Goal: Task Accomplishment & Management: Use online tool/utility

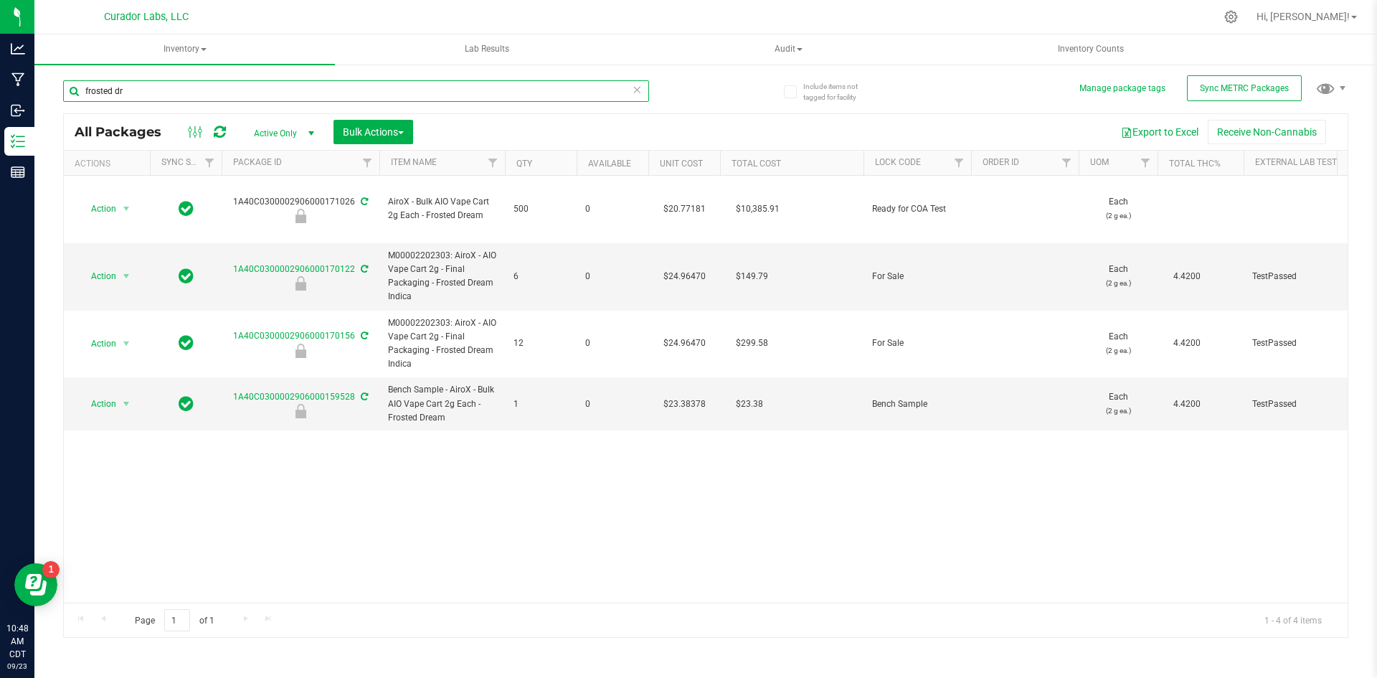
click at [309, 90] on input "frosted dr" at bounding box center [356, 91] width 586 height 22
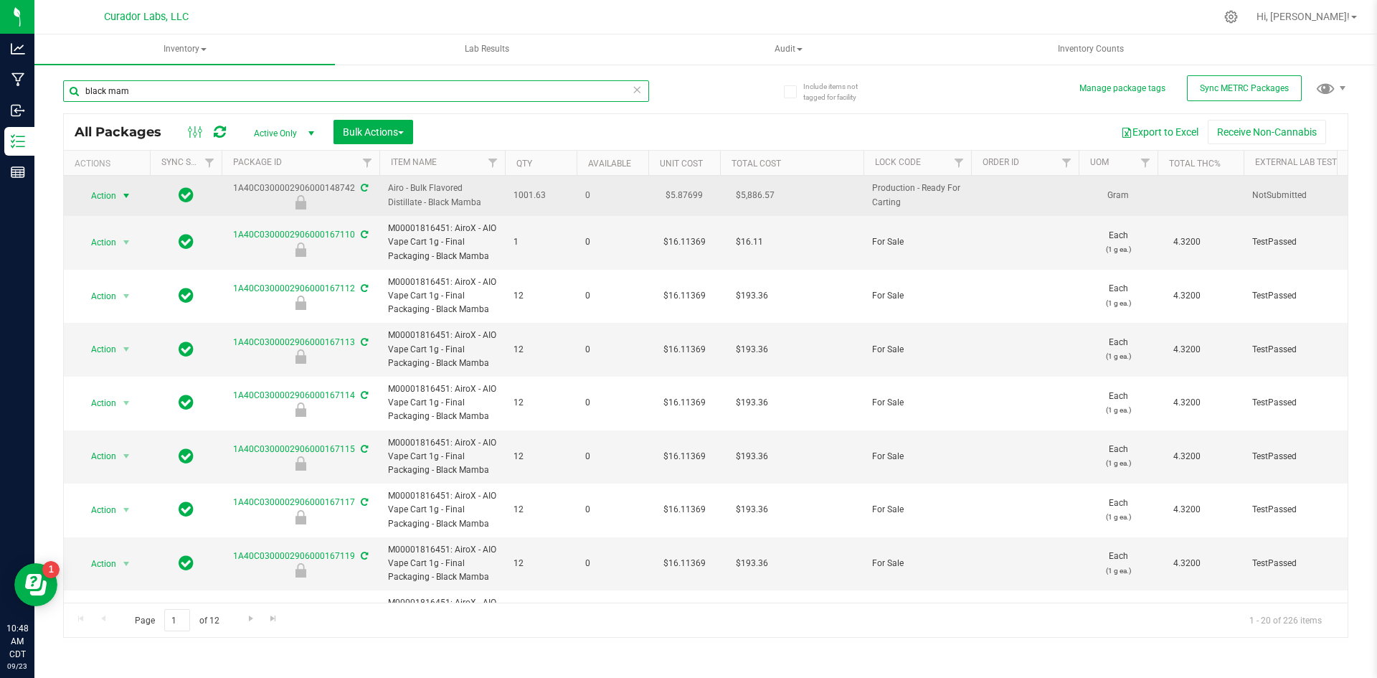
type input "black mam"
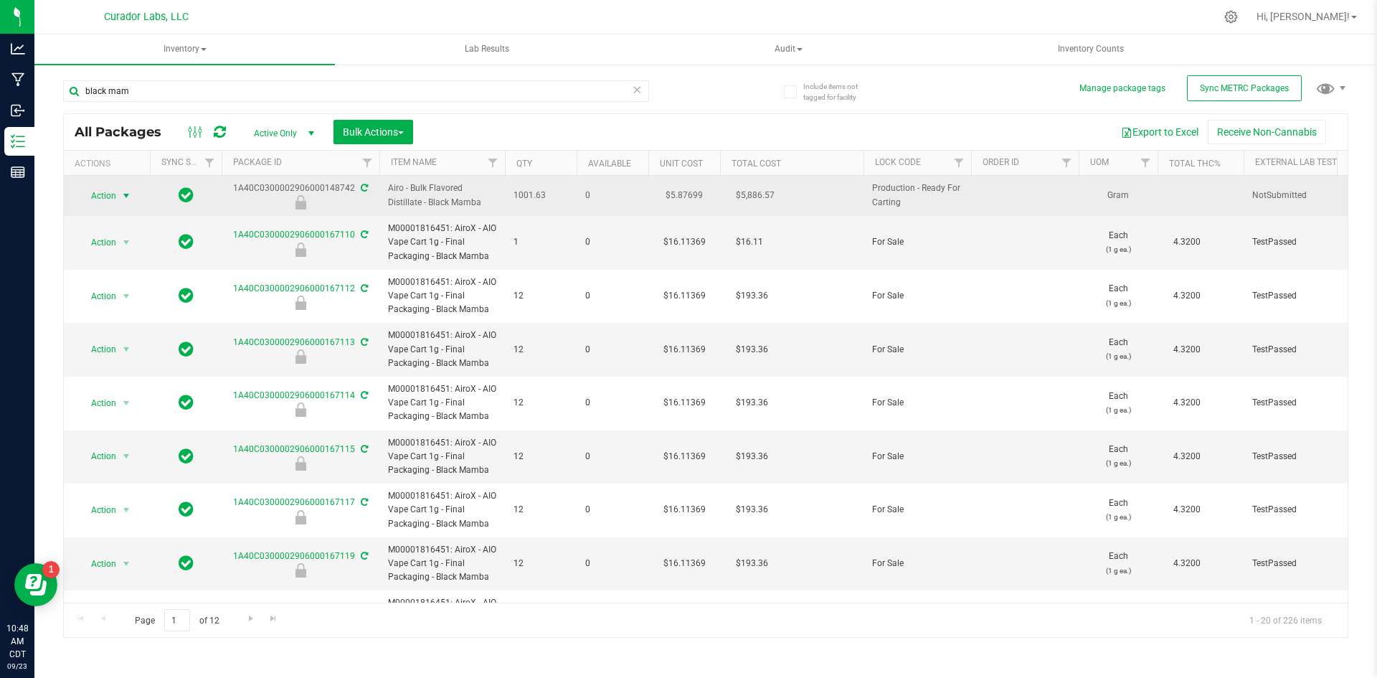
click at [128, 196] on span "select" at bounding box center [125, 195] width 11 height 11
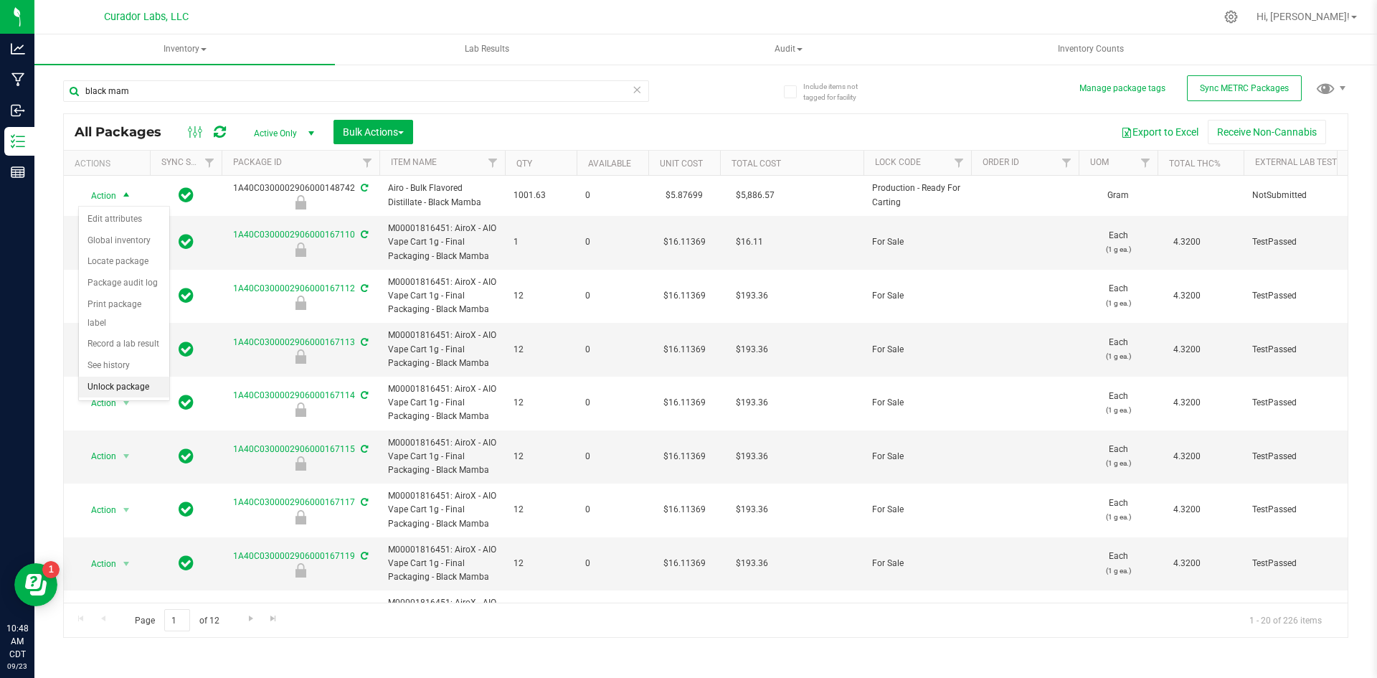
click at [120, 376] on li "Unlock package" at bounding box center [124, 387] width 90 height 22
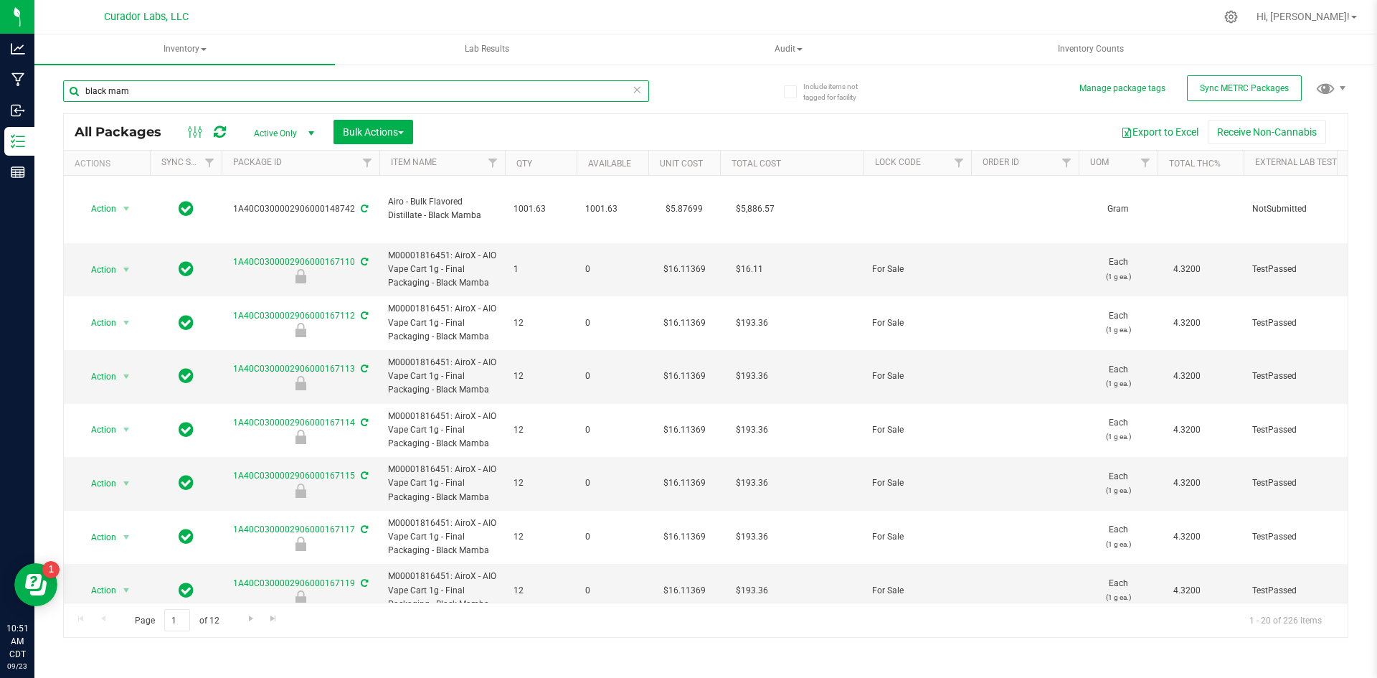
click at [223, 85] on input "black mam" at bounding box center [356, 91] width 586 height 22
type input "black mamba"
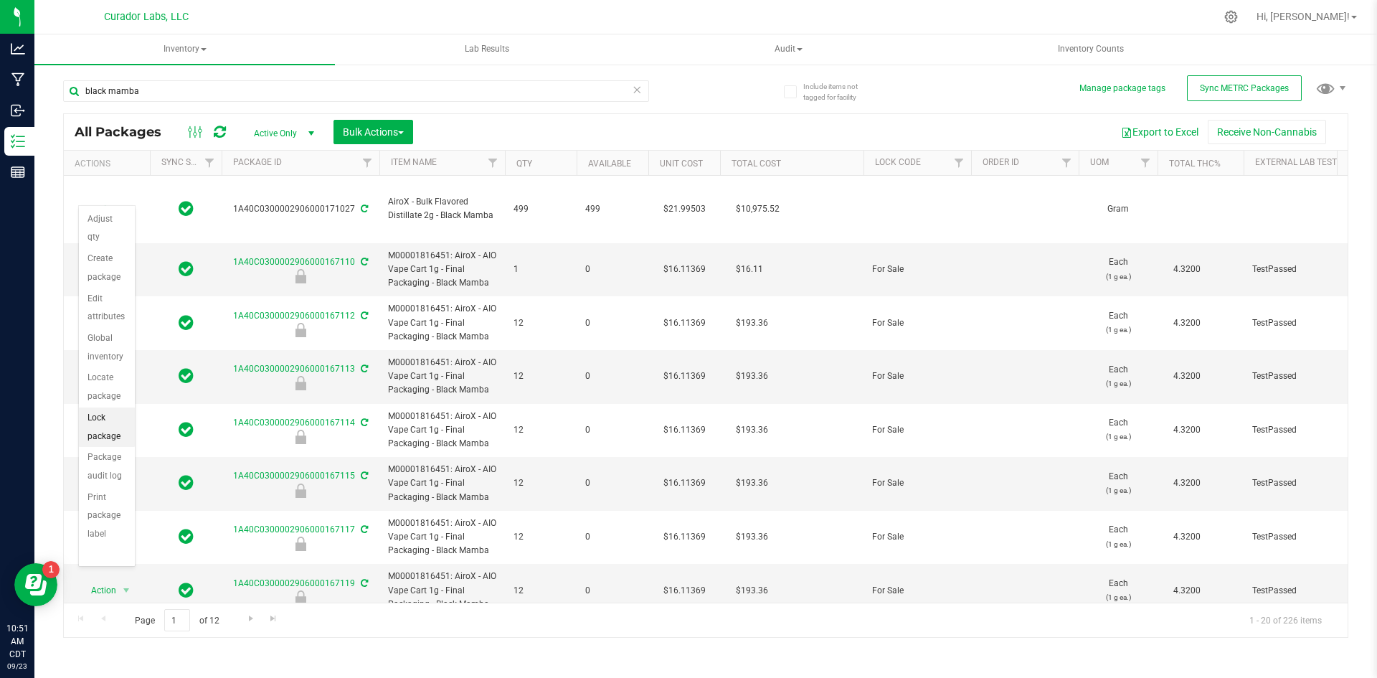
click at [104, 417] on li "Lock package" at bounding box center [107, 426] width 56 height 39
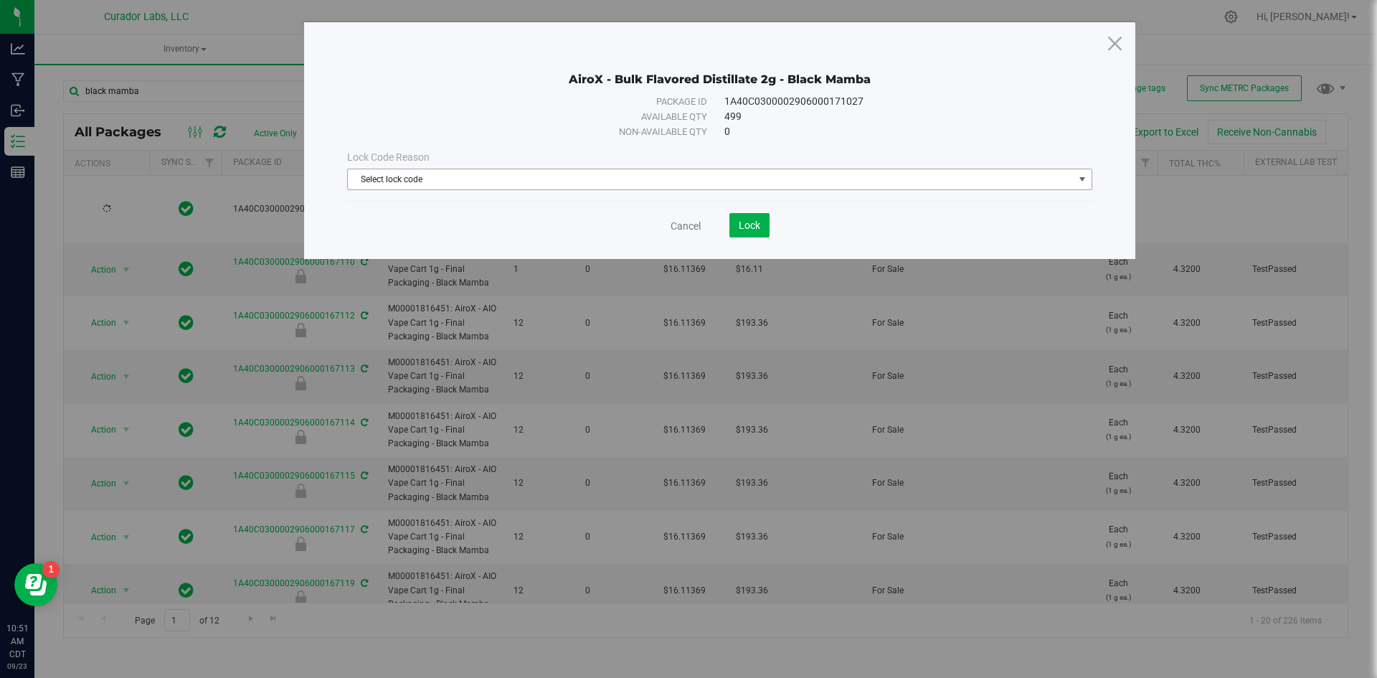
click at [534, 181] on span "Select lock code" at bounding box center [711, 179] width 726 height 20
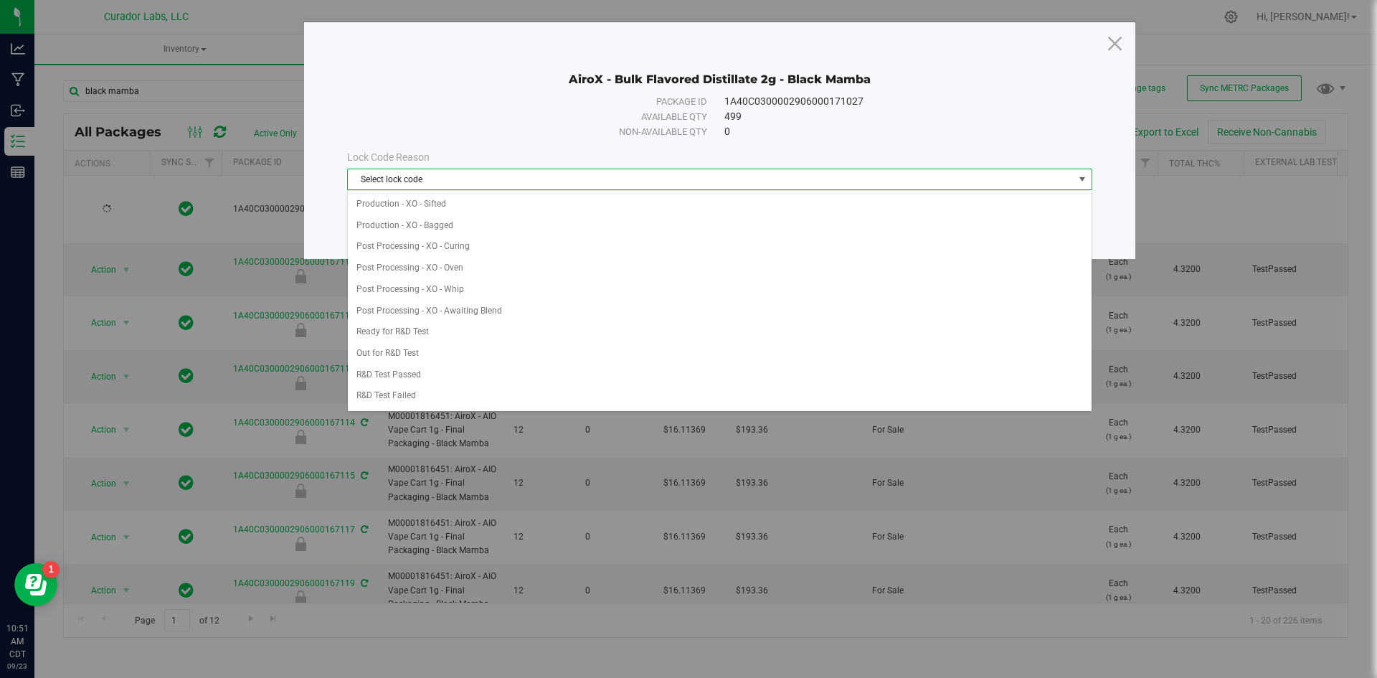
scroll to position [359, 0]
click at [429, 397] on li "Ready for COA Test" at bounding box center [720, 400] width 744 height 22
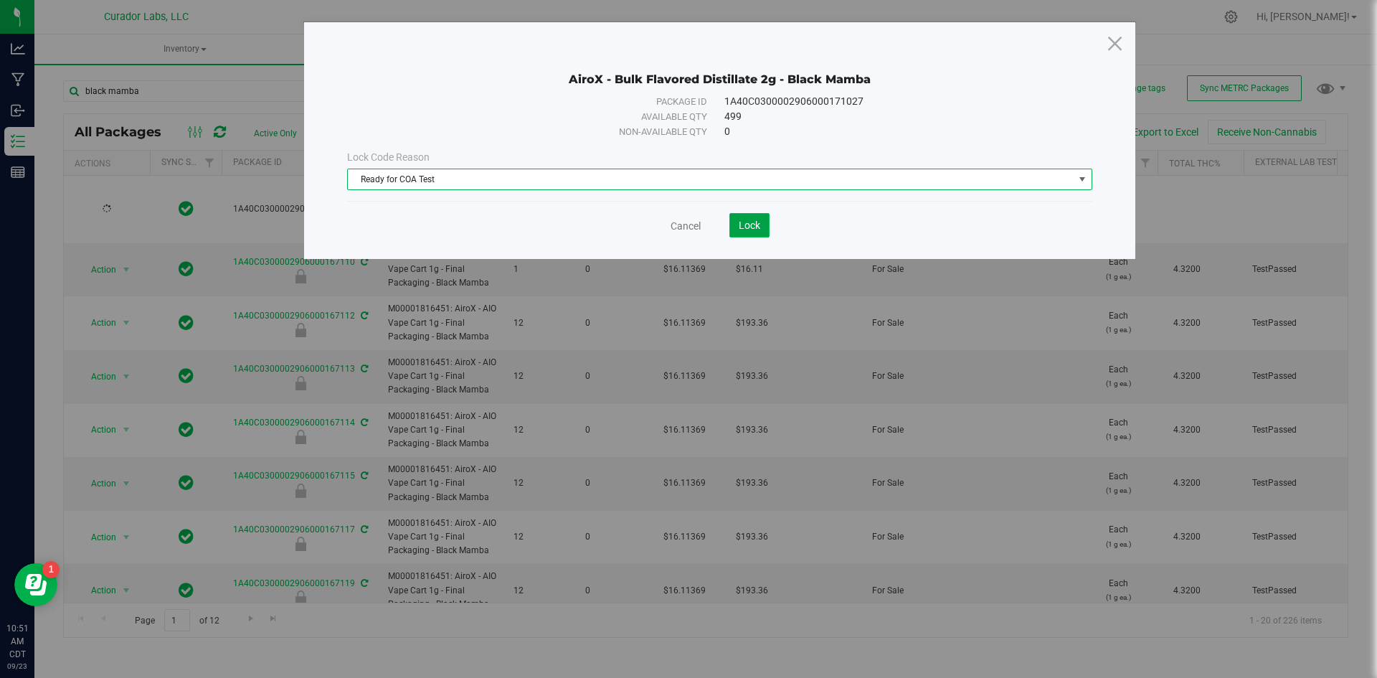
click at [742, 226] on span "Lock" at bounding box center [750, 224] width 22 height 11
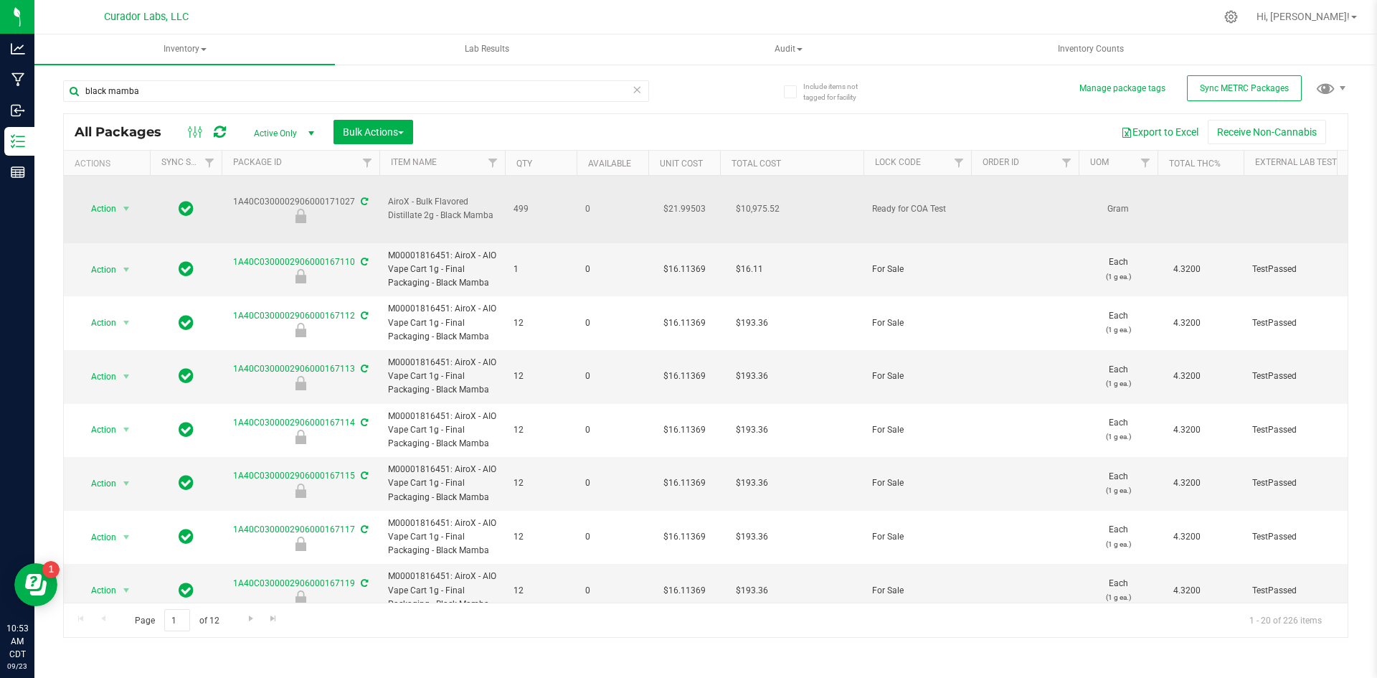
drag, startPoint x: 534, startPoint y: 199, endPoint x: 232, endPoint y: 194, distance: 302.7
copy tr "1A40C0300002906000171027 AiroX - Bulk Flavored Distillate 2g - Black Mamba 499"
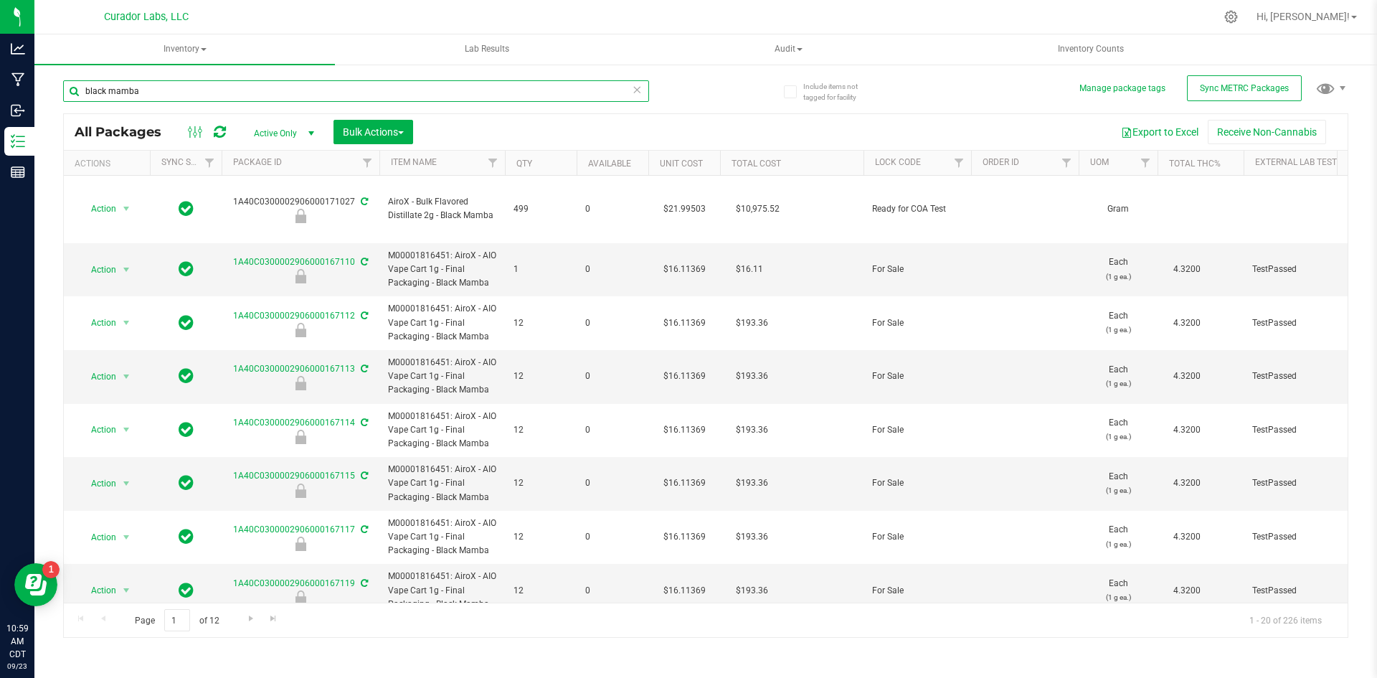
click at [378, 94] on input "black mamba" at bounding box center [356, 91] width 586 height 22
click at [379, 93] on input "black mamba" at bounding box center [356, 91] width 586 height 22
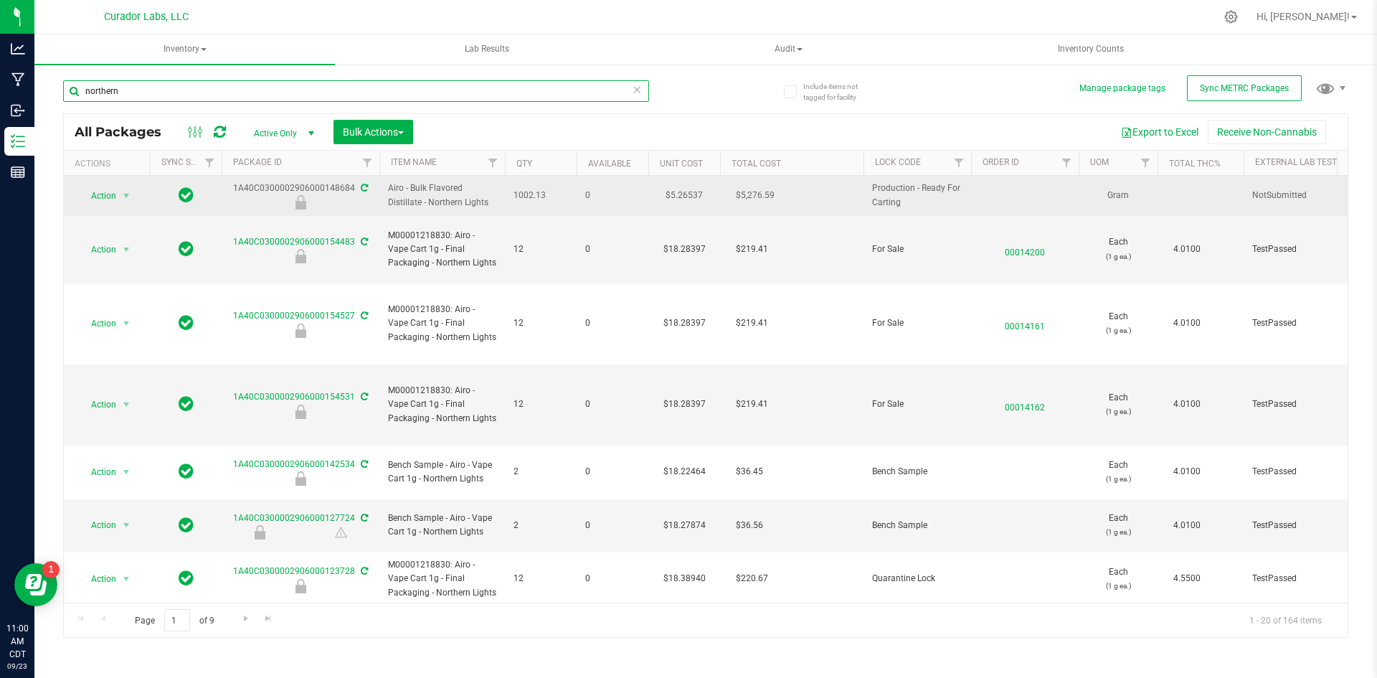
type input "northern"
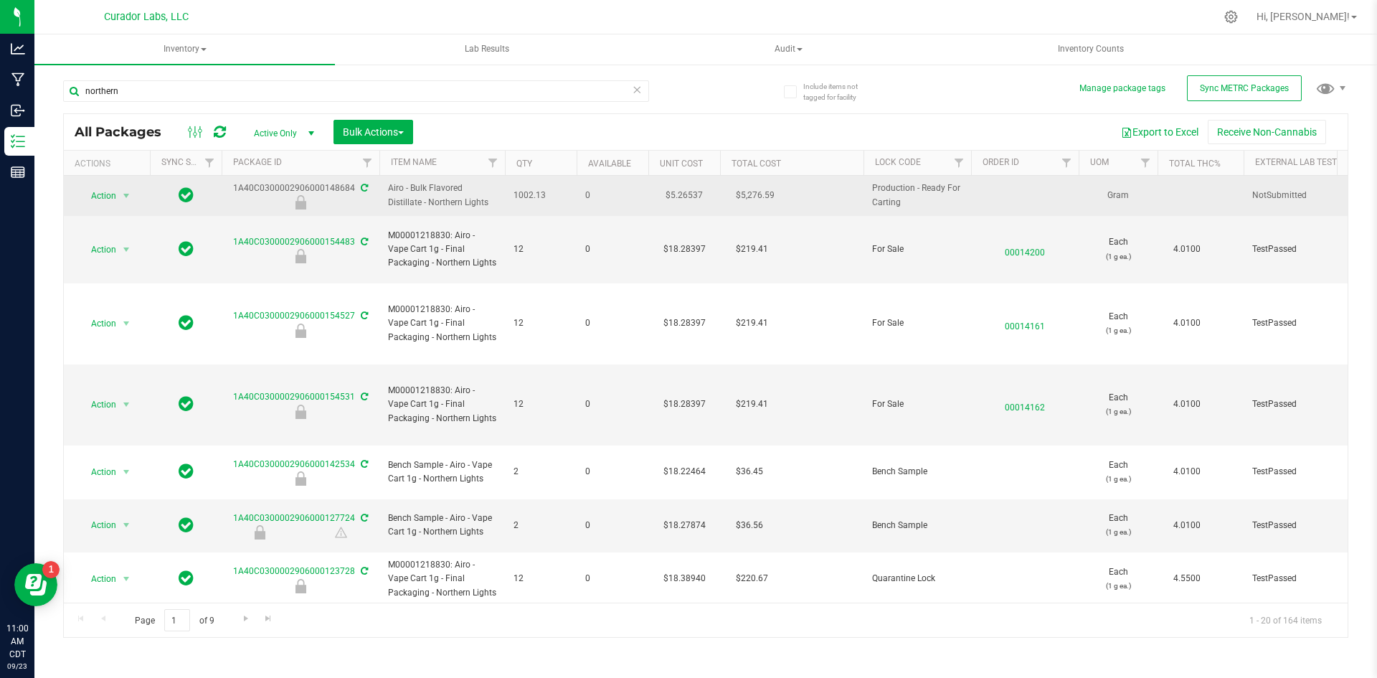
drag, startPoint x: 493, startPoint y: 204, endPoint x: 473, endPoint y: 195, distance: 21.8
click at [473, 195] on span "Airo - Bulk Flavored Distillate - Northern Lights" at bounding box center [442, 194] width 108 height 27
drag, startPoint x: 560, startPoint y: 194, endPoint x: 234, endPoint y: 187, distance: 326.4
copy tr "1A40C0300002906000148684 Airo - Bulk Flavored Distillate - Northern Lights 1002…"
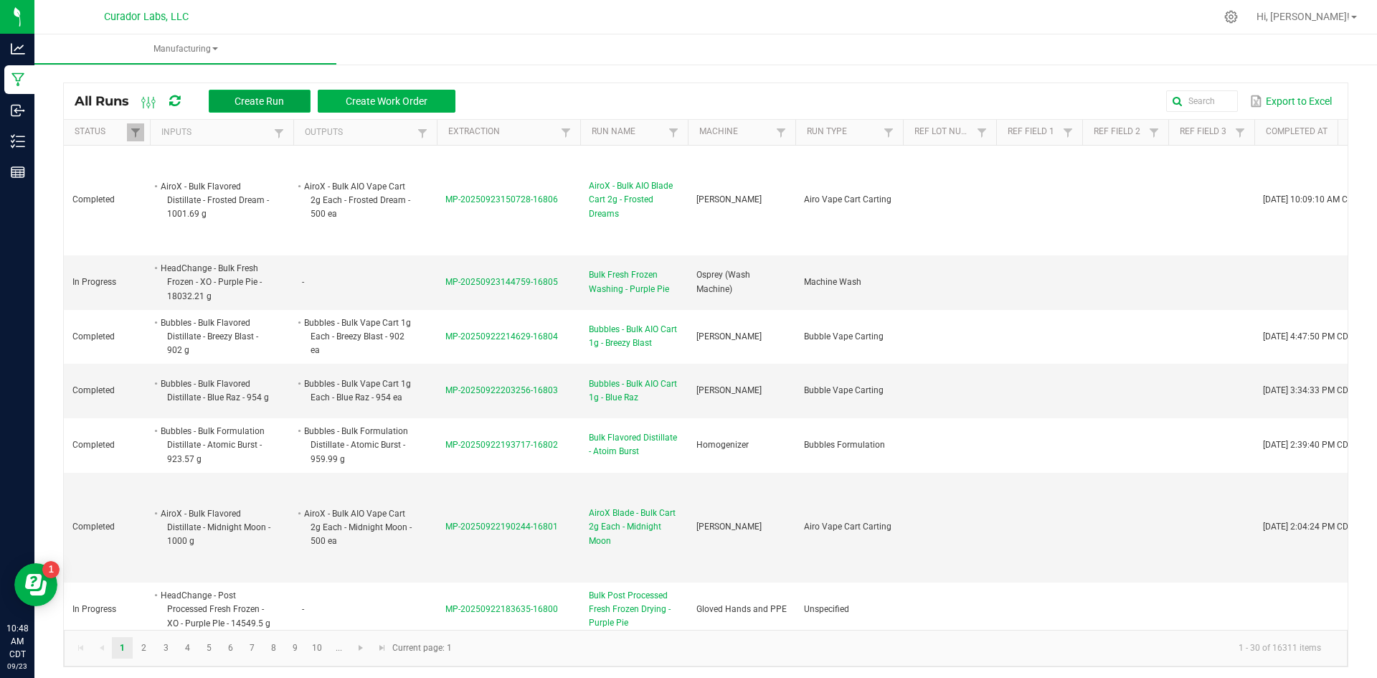
drag, startPoint x: 0, startPoint y: 0, endPoint x: 303, endPoint y: 102, distance: 319.3
click at [303, 102] on button "Create Run" at bounding box center [260, 101] width 102 height 23
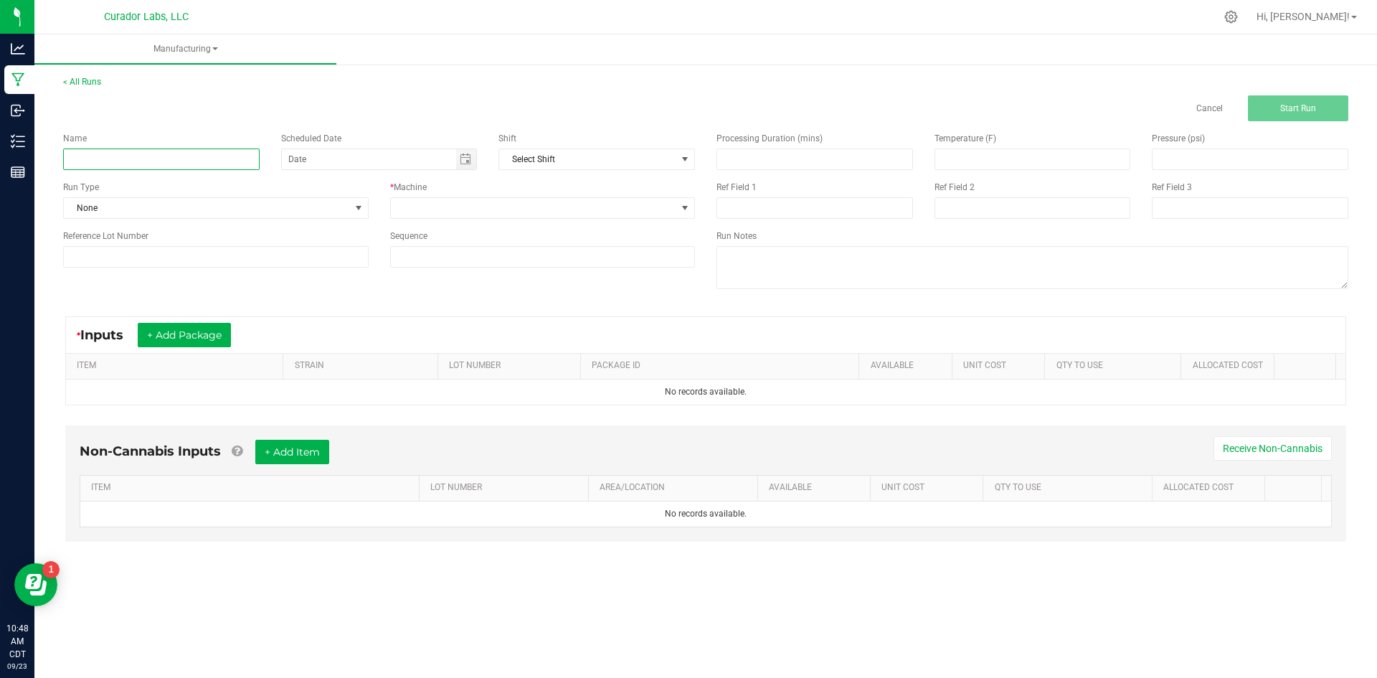
click at [228, 154] on input at bounding box center [161, 159] width 196 height 22
type input "AiroX - Bulk AIO Blade Cart 2g - Black Mamba"
click at [174, 200] on span "None" at bounding box center [207, 208] width 286 height 20
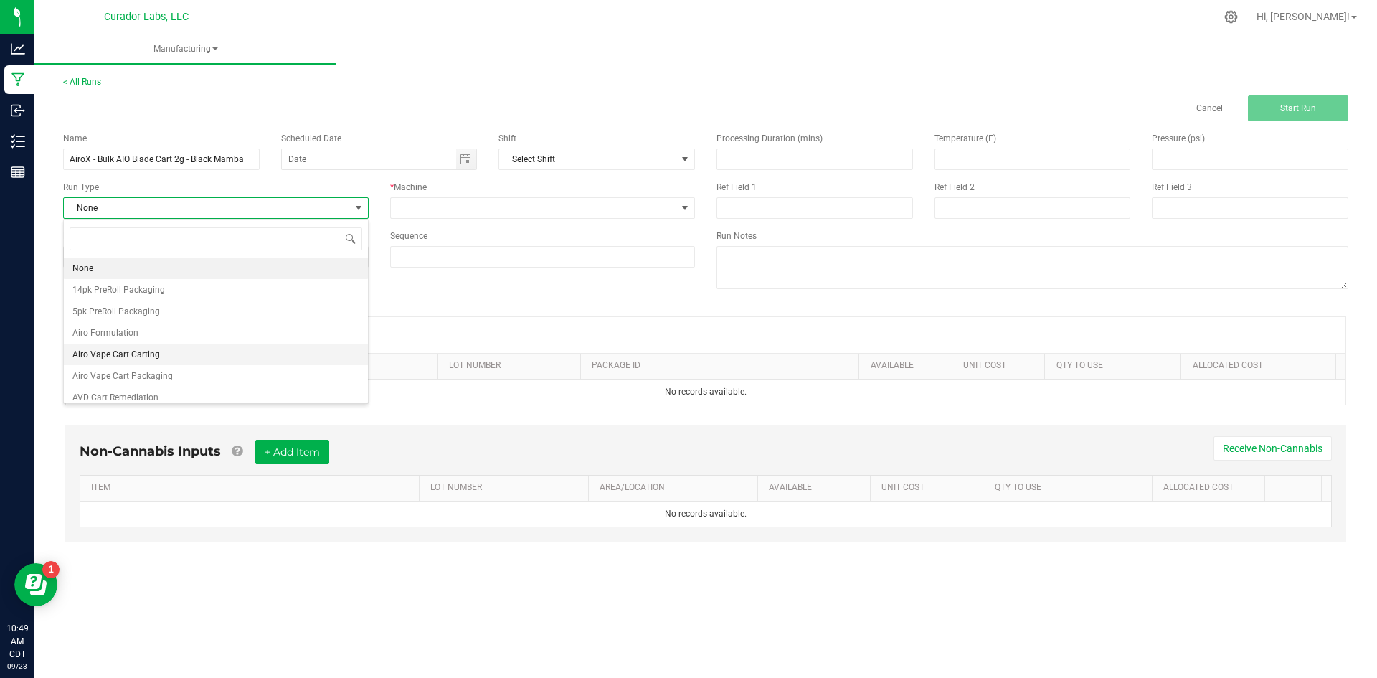
click at [147, 352] on span "Airo Vape Cart Carting" at bounding box center [115, 354] width 87 height 14
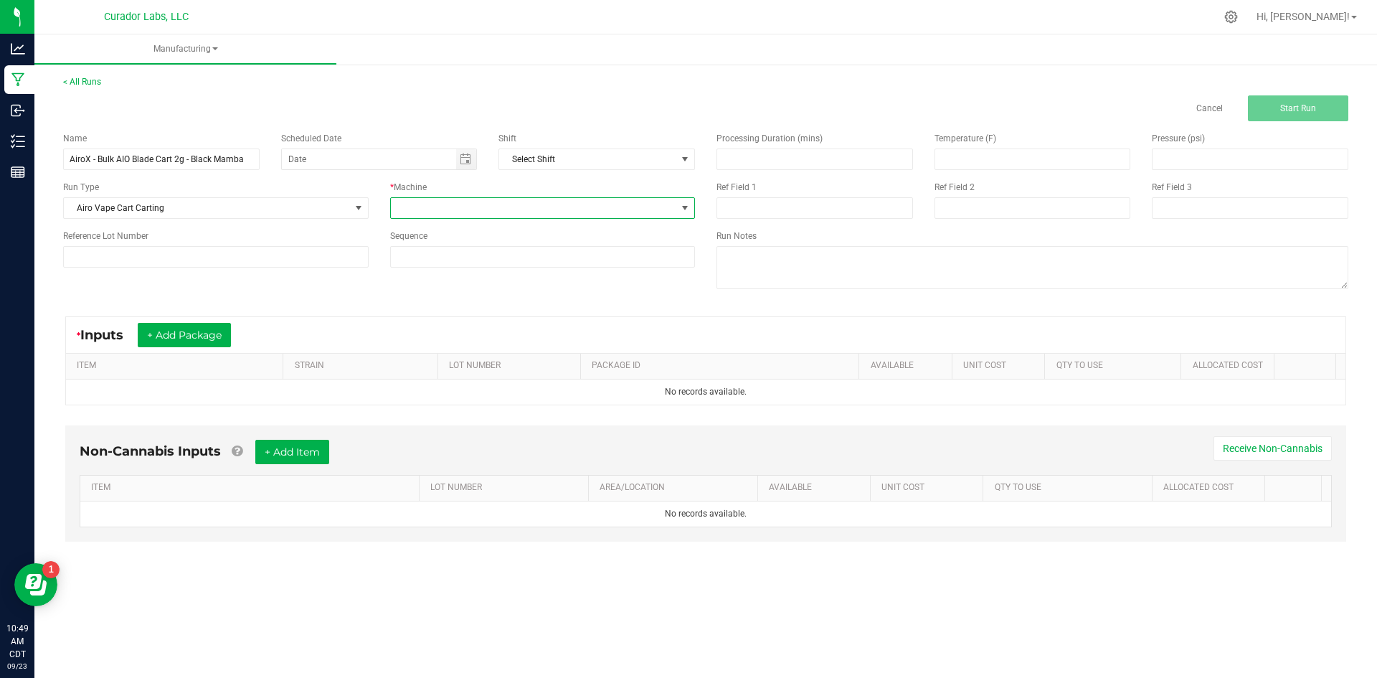
click at [394, 214] on span at bounding box center [534, 208] width 286 height 20
click at [459, 301] on li "[PERSON_NAME]" at bounding box center [543, 291] width 304 height 24
click at [447, 260] on input at bounding box center [543, 257] width 304 height 20
type input "5"
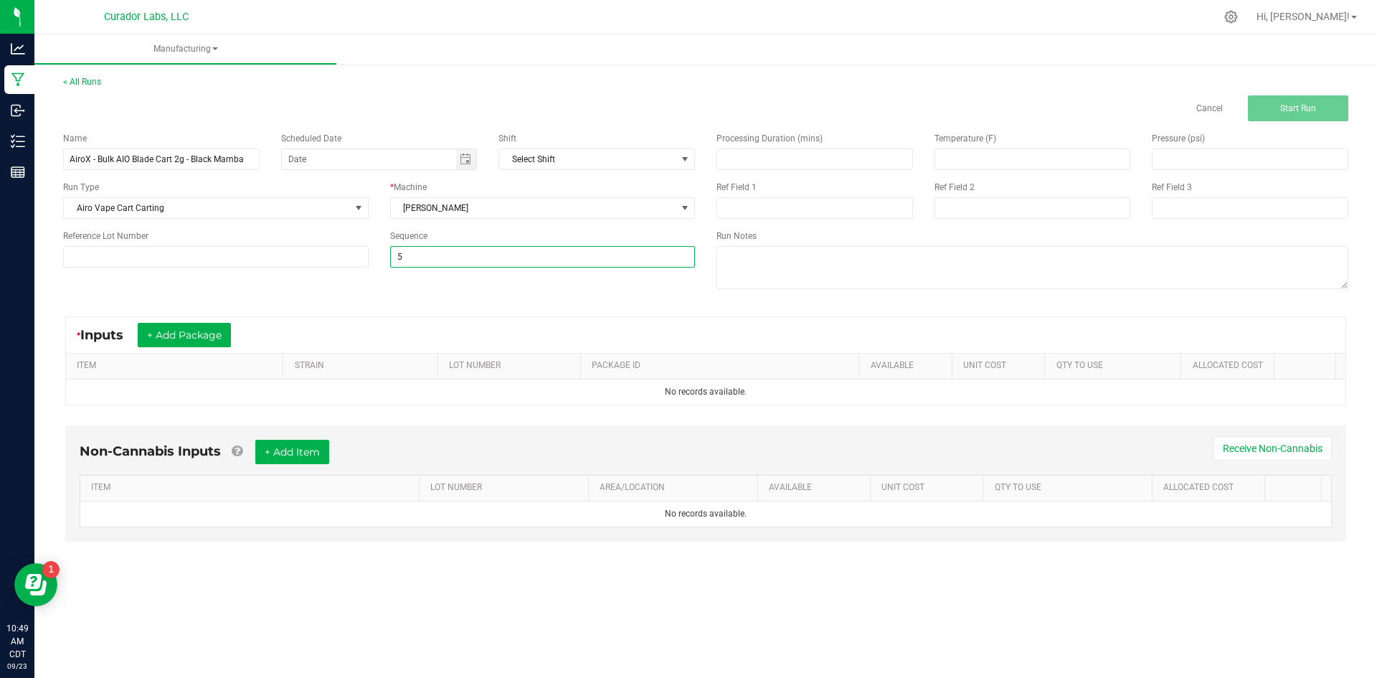
click at [422, 295] on div "Name AiroX - Bulk AIO Blade Cart 2g - Black Mamba Scheduled Date Shift Select S…" at bounding box center [705, 212] width 1307 height 182
click at [219, 330] on button "+ Add Package" at bounding box center [184, 335] width 93 height 24
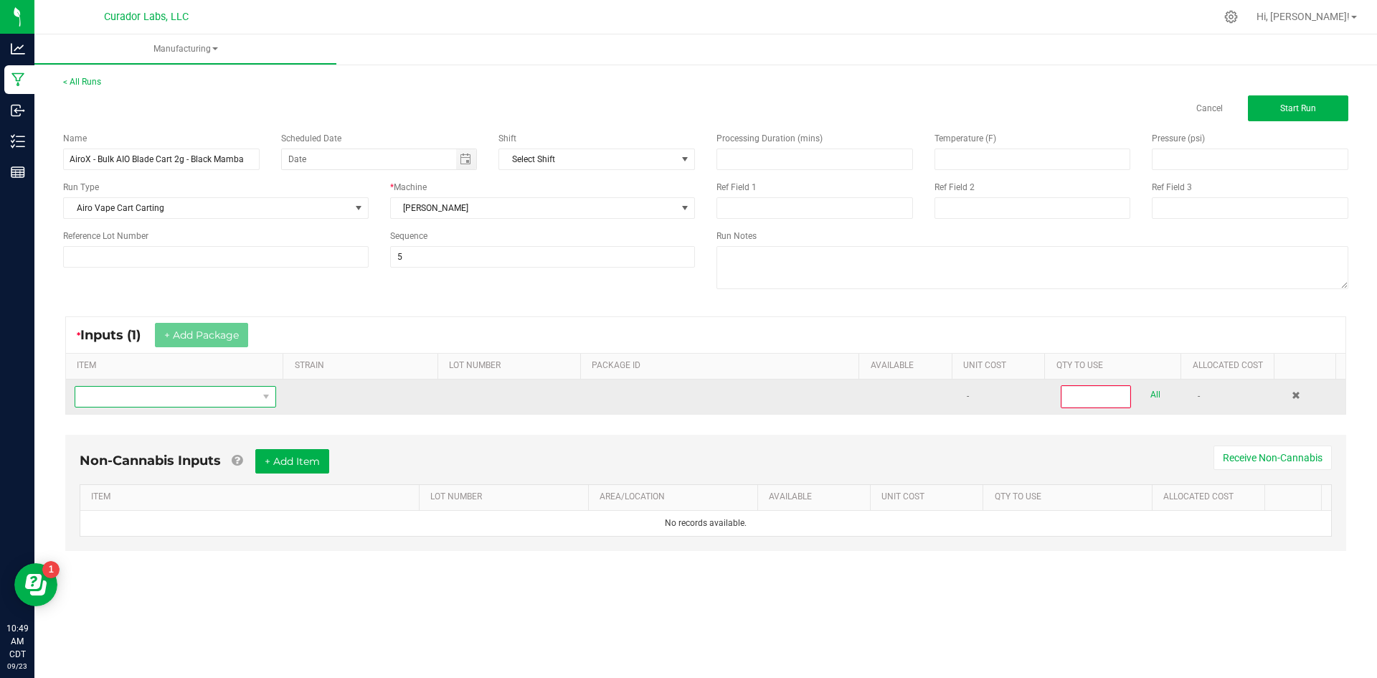
click at [177, 399] on span "NO DATA FOUND" at bounding box center [166, 397] width 182 height 20
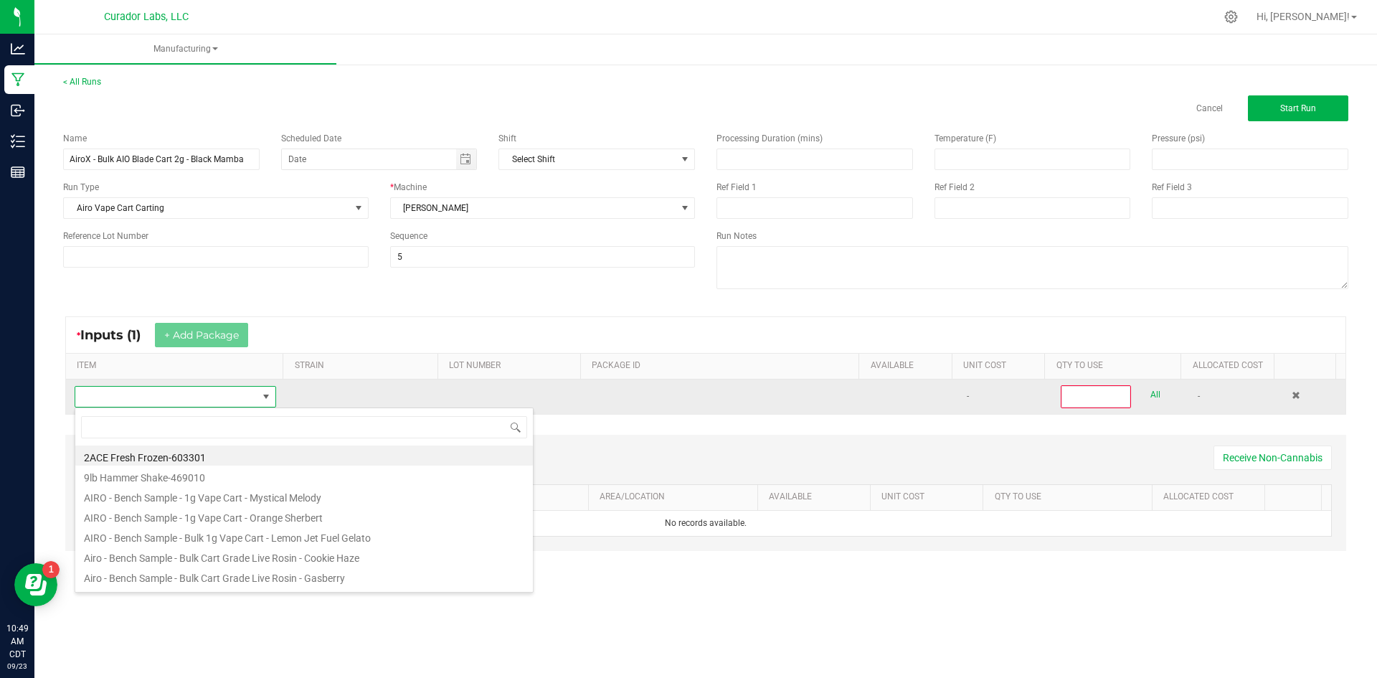
scroll to position [22, 198]
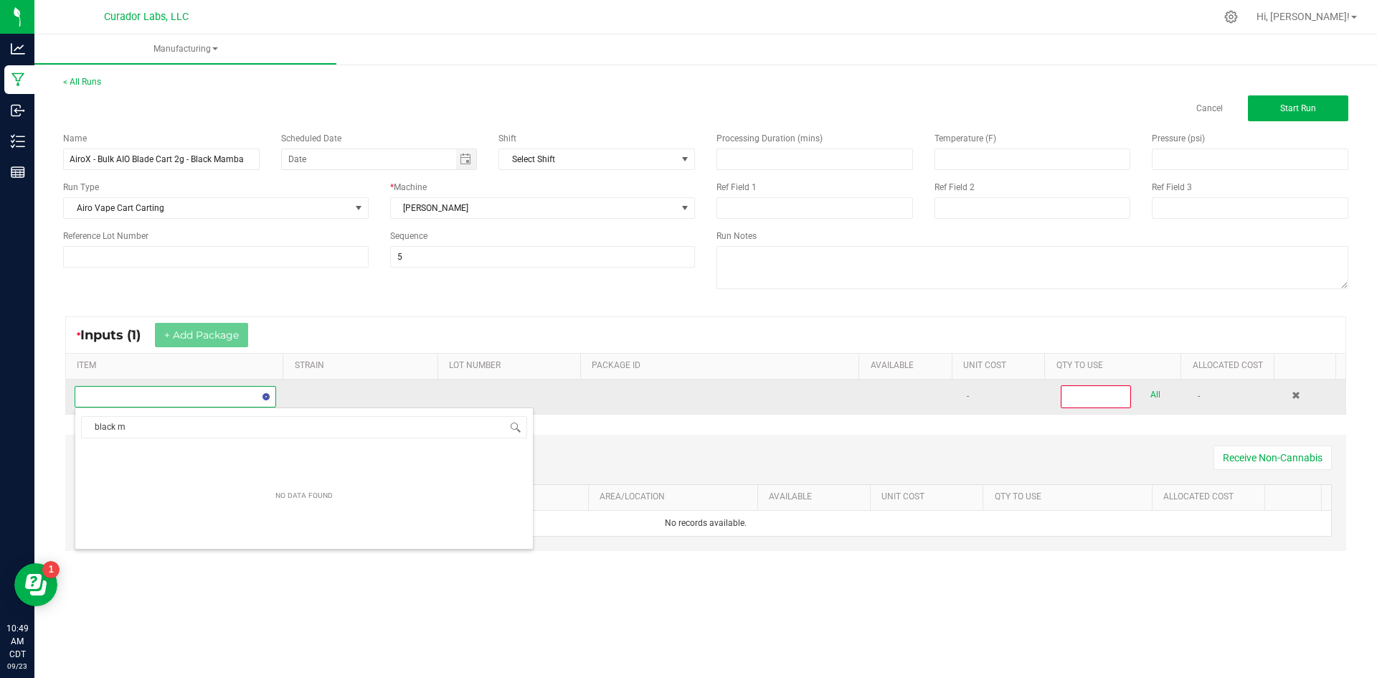
type input "black ma"
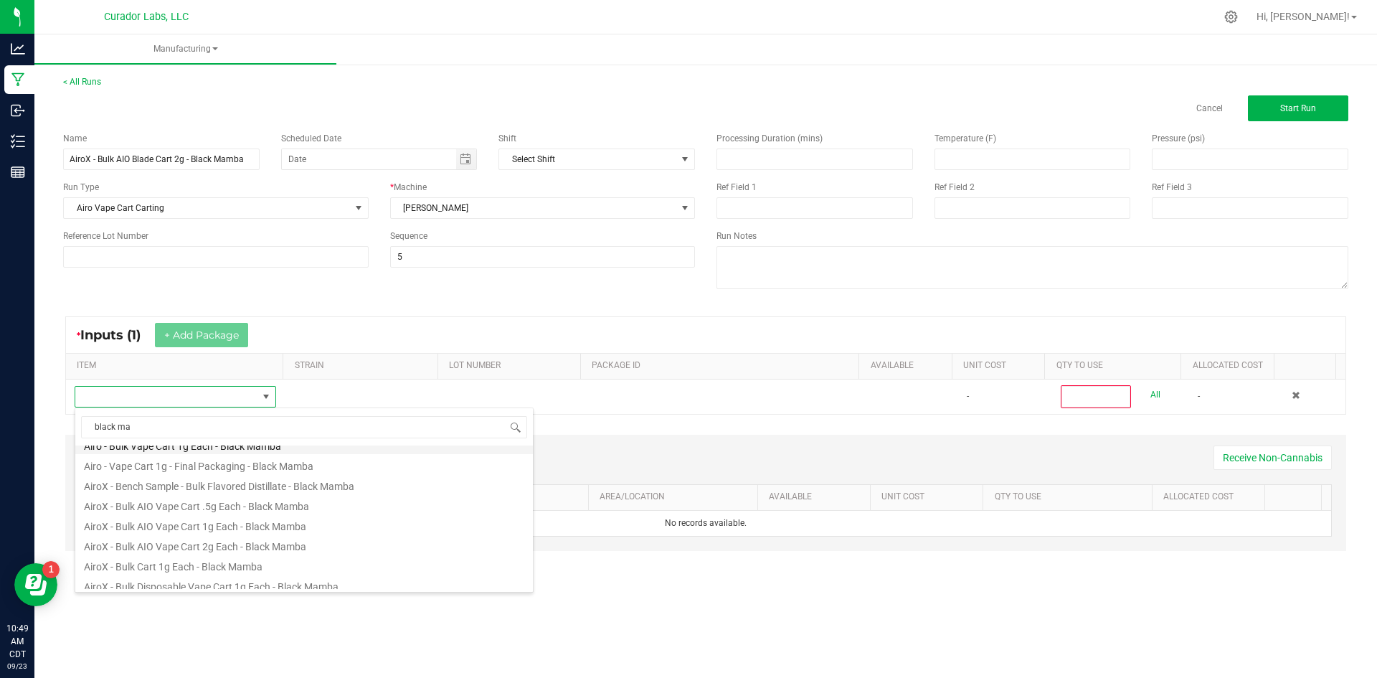
scroll to position [143, 0]
click at [156, 537] on li "AiroX - Bulk Flavored Distillate - Black Mamba" at bounding box center [304, 533] width 458 height 20
type input "0"
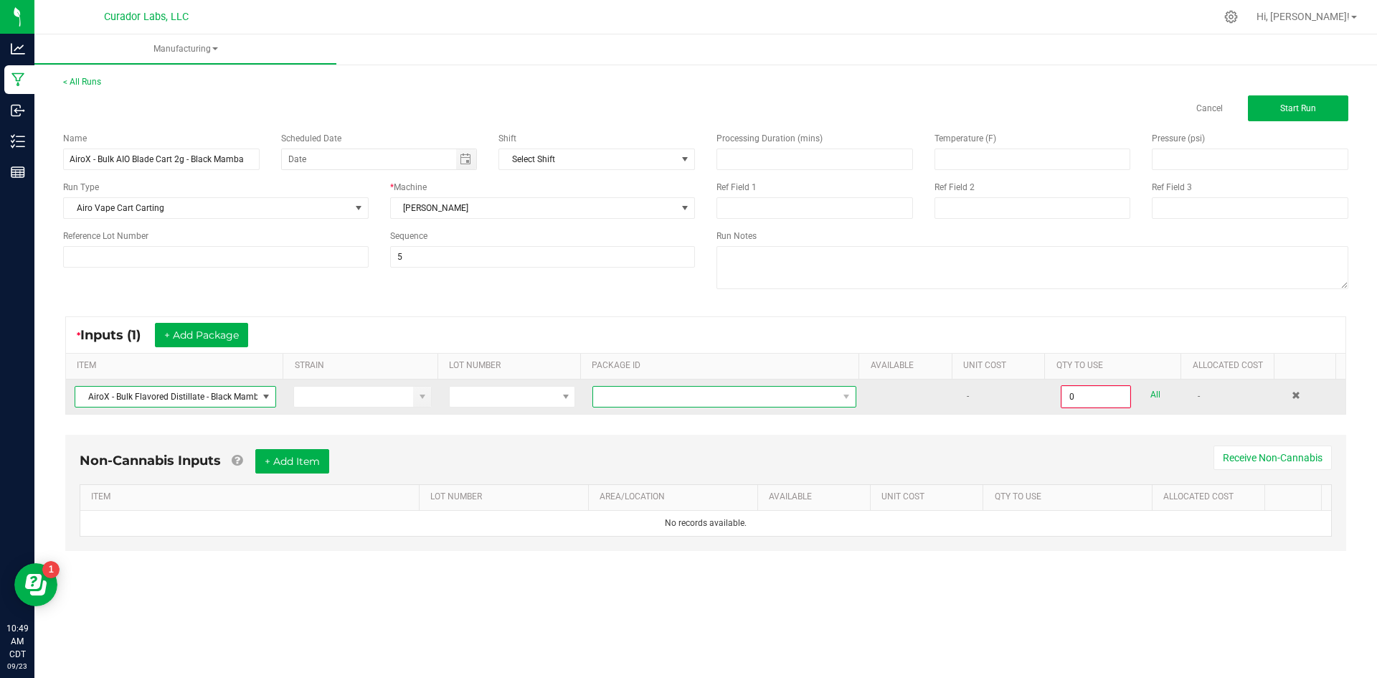
click at [668, 407] on span "NO DATA FOUND" at bounding box center [724, 397] width 264 height 22
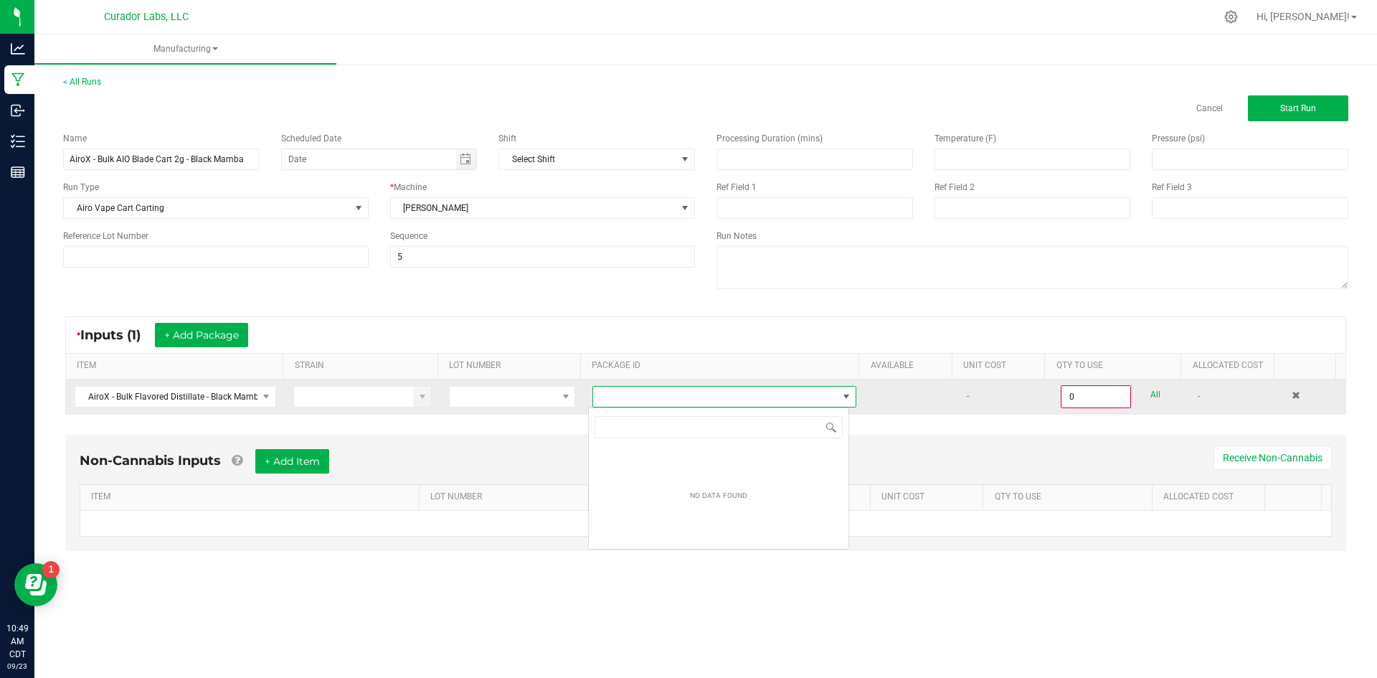
scroll to position [22, 262]
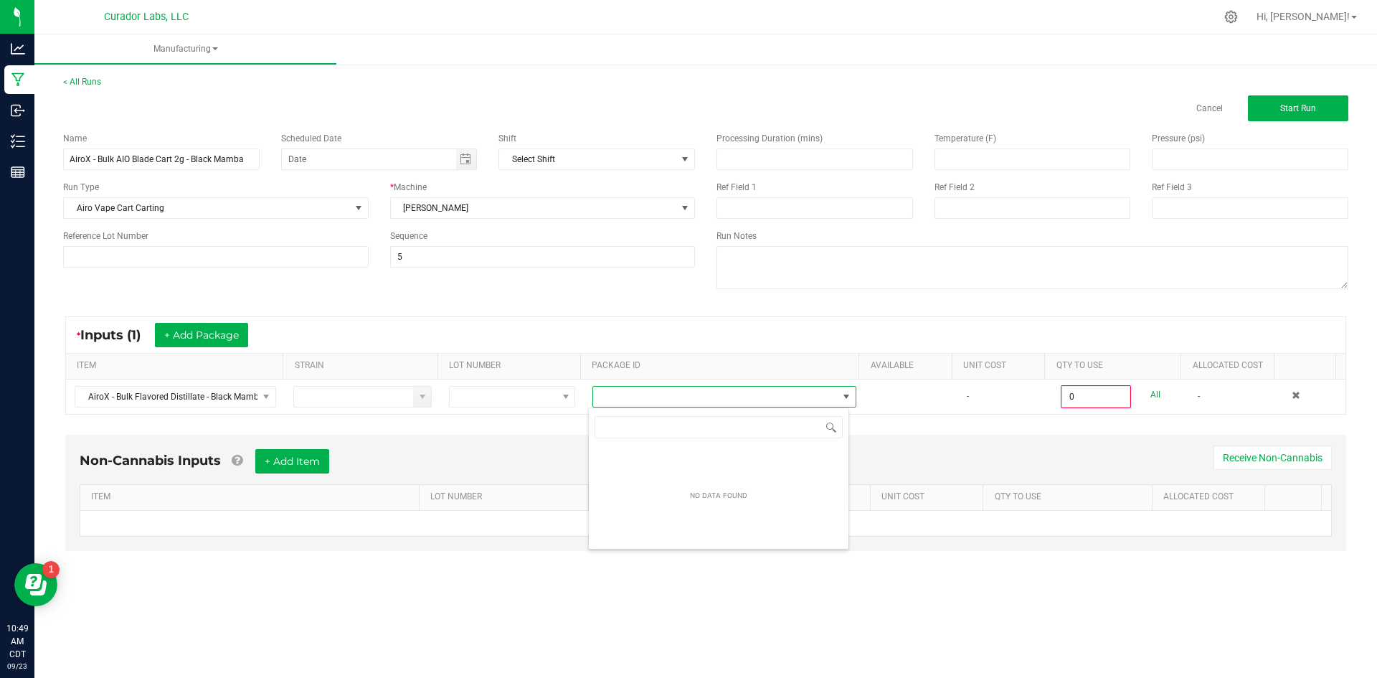
click at [668, 407] on div "NO DATA FOUND" at bounding box center [718, 478] width 261 height 142
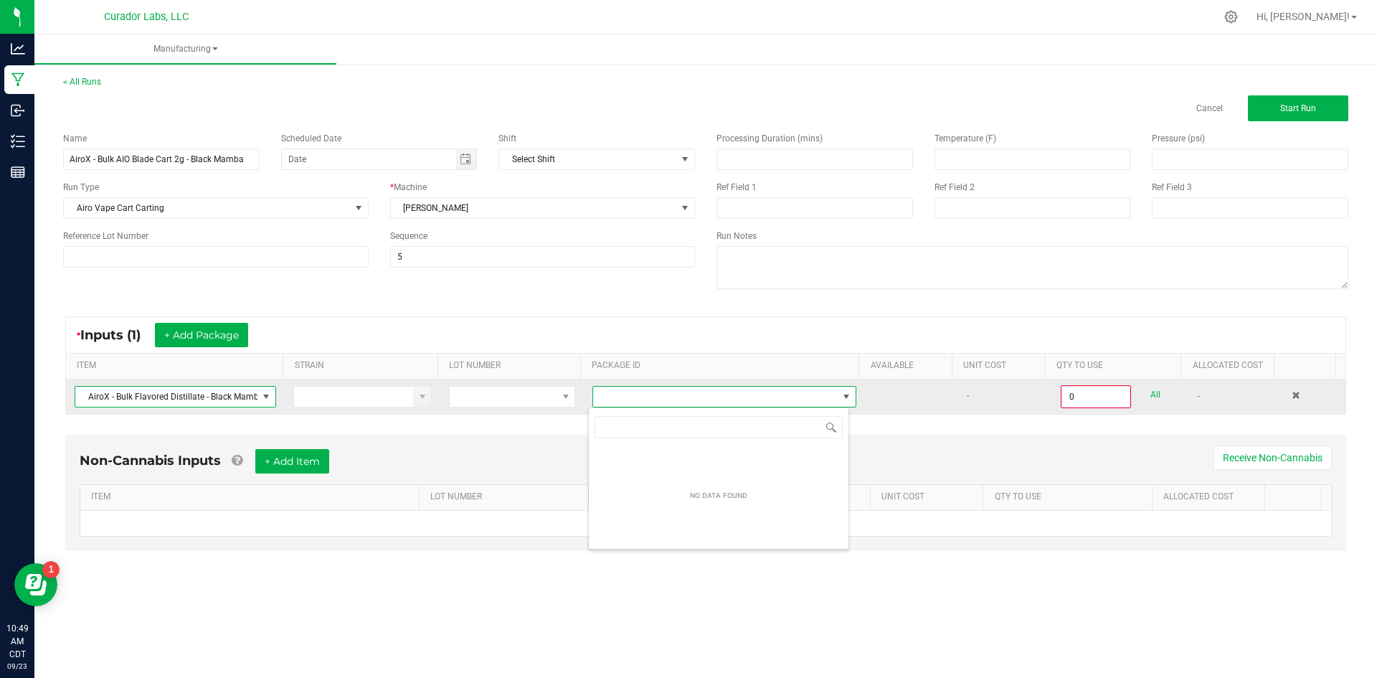
click at [244, 399] on span "AiroX - Bulk Flavored Distillate - Black Mamba" at bounding box center [166, 397] width 182 height 20
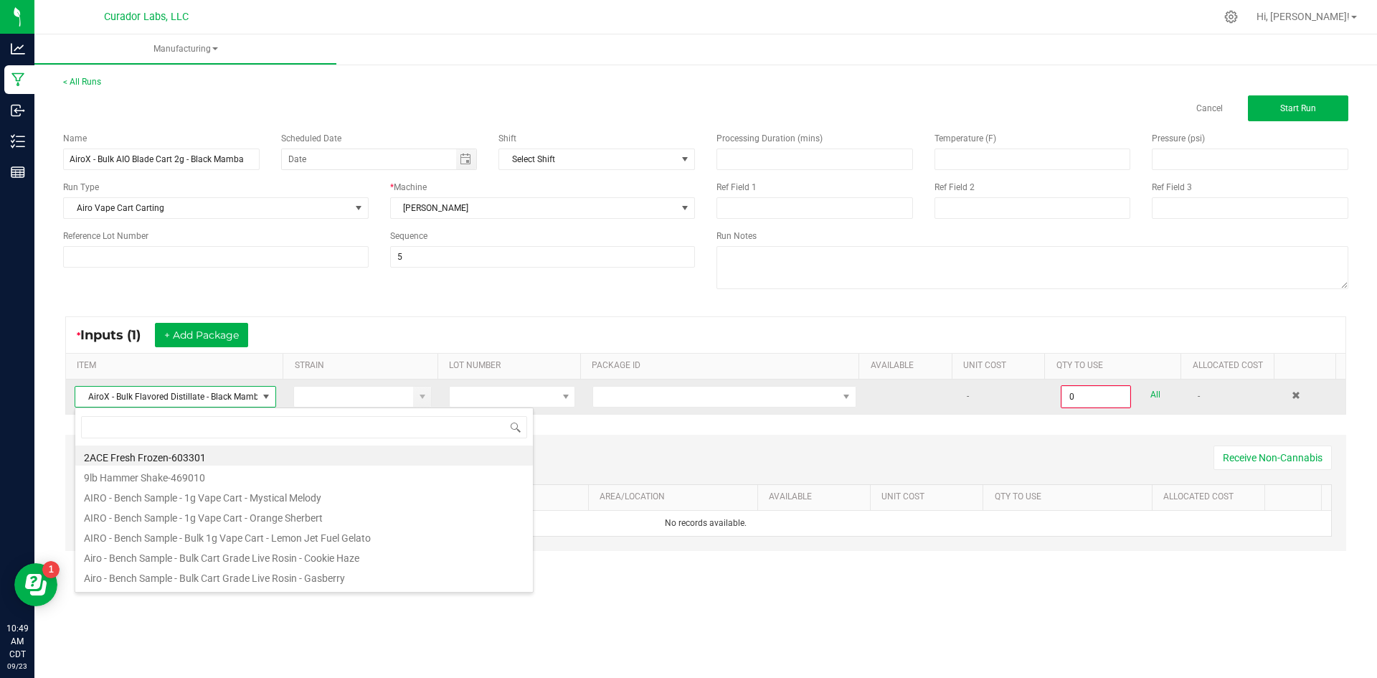
scroll to position [22, 199]
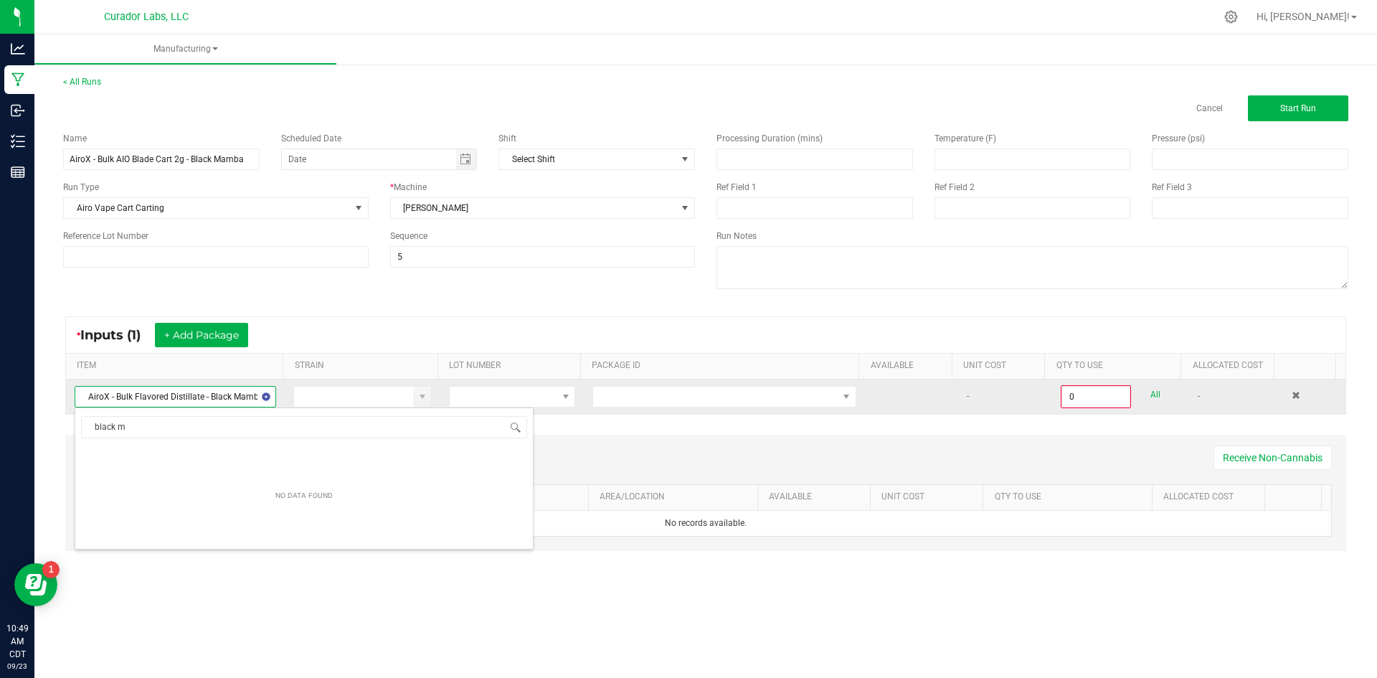
type input "black ma"
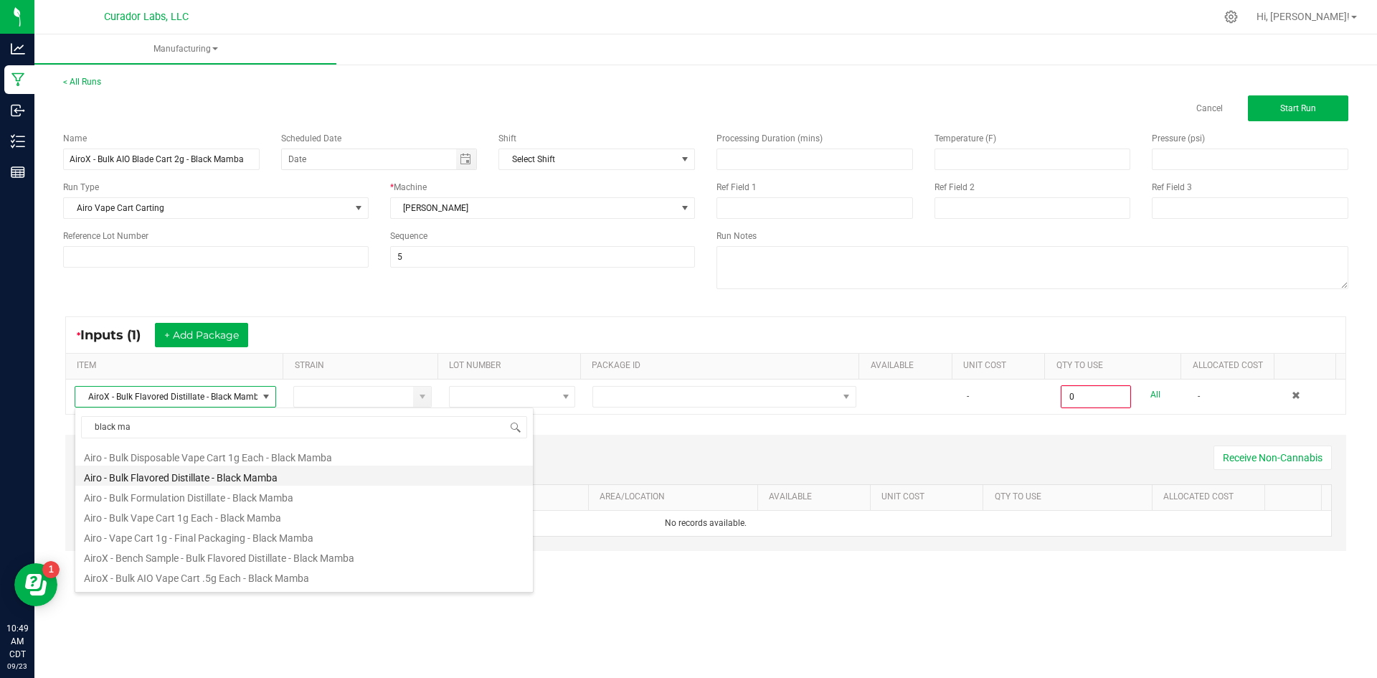
click at [189, 473] on li "Airo - Bulk Flavored Distillate - Black Mamba" at bounding box center [304, 475] width 458 height 20
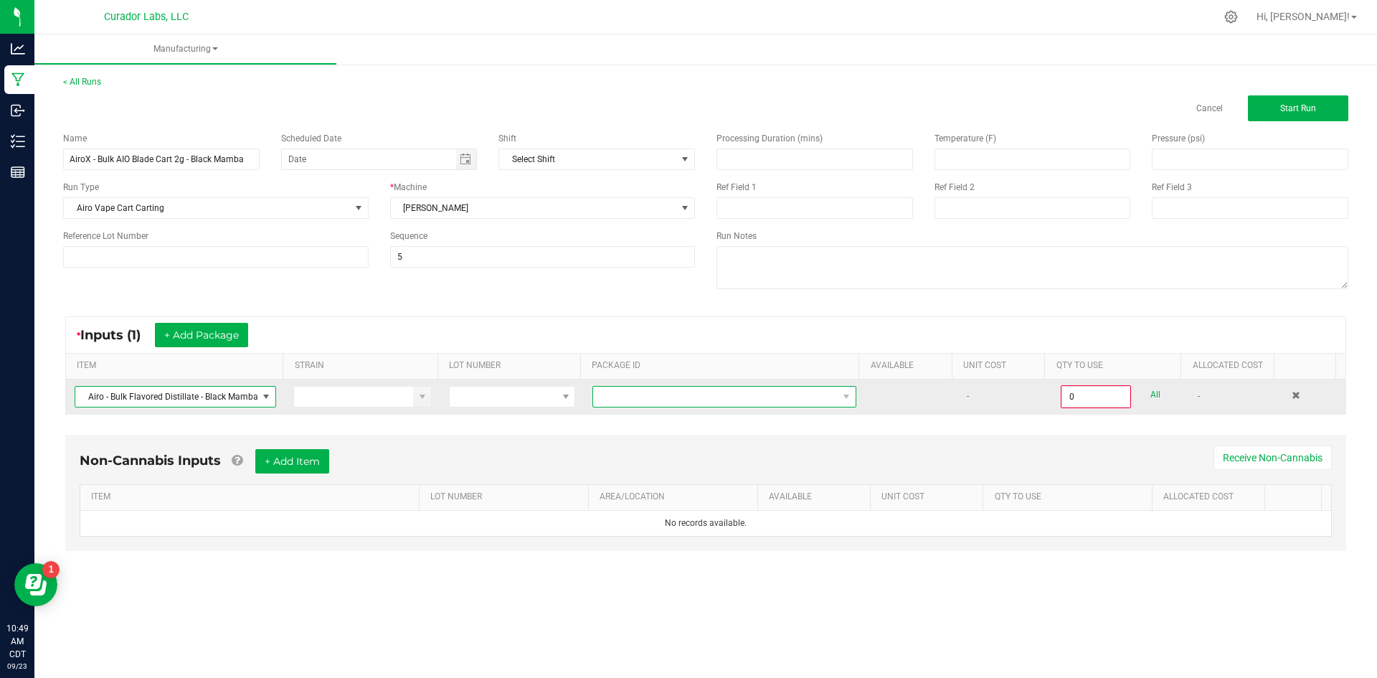
click at [657, 396] on span at bounding box center [715, 397] width 245 height 20
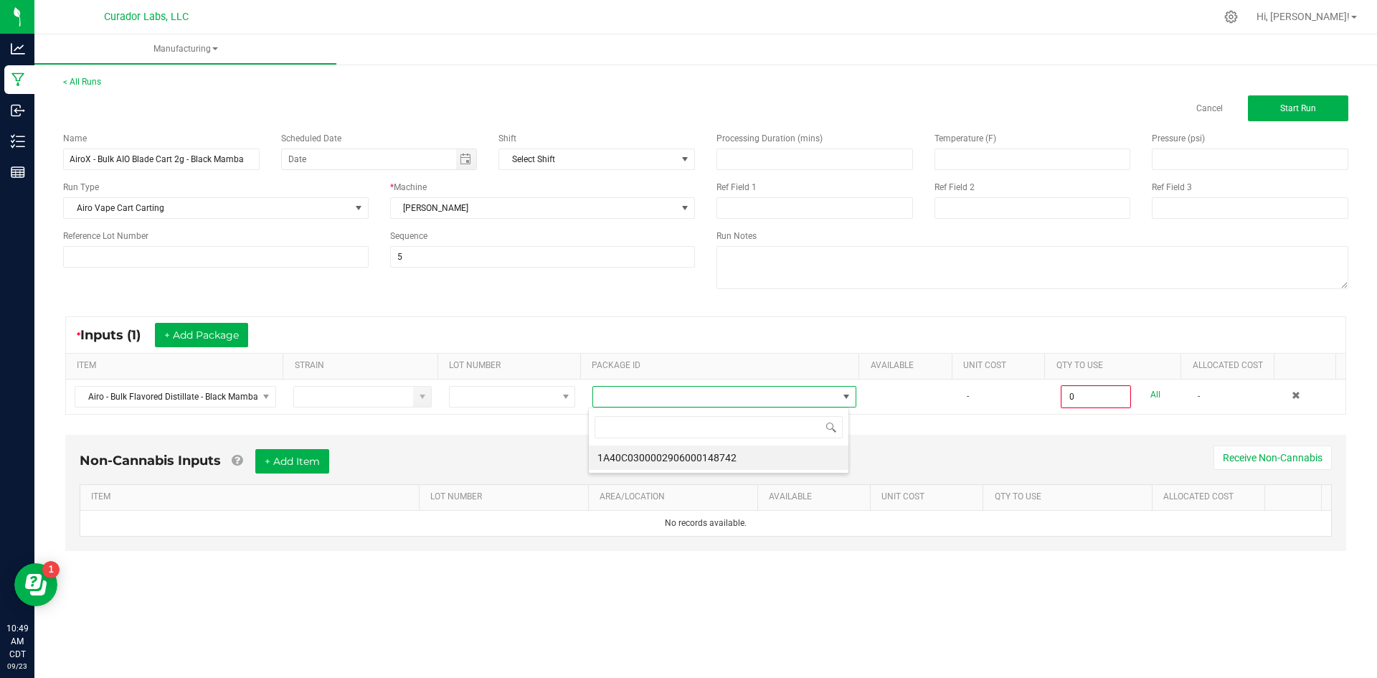
scroll to position [22, 262]
click at [744, 453] on li "1A40C0300002906000148742" at bounding box center [719, 457] width 260 height 24
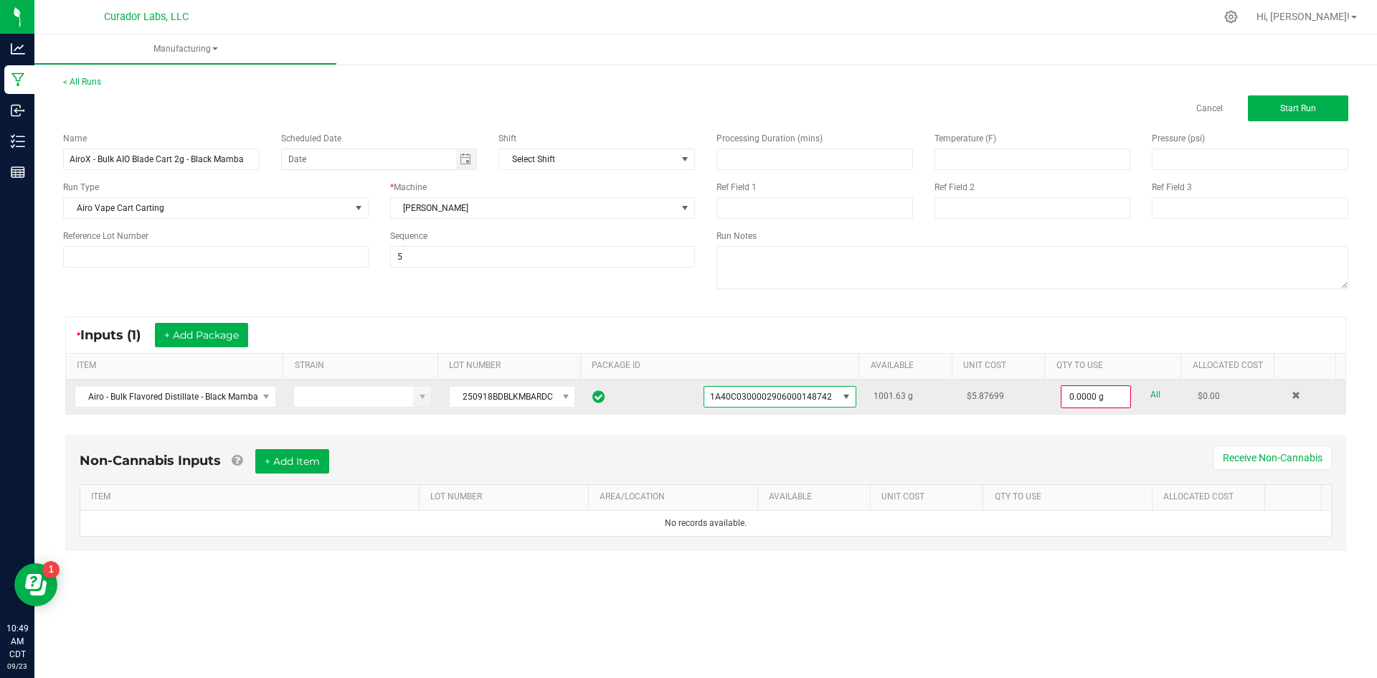
click at [1150, 397] on link "All" at bounding box center [1155, 394] width 10 height 19
type input "1001.6300 g"
click at [1285, 109] on span "Start Run" at bounding box center [1298, 108] width 36 height 10
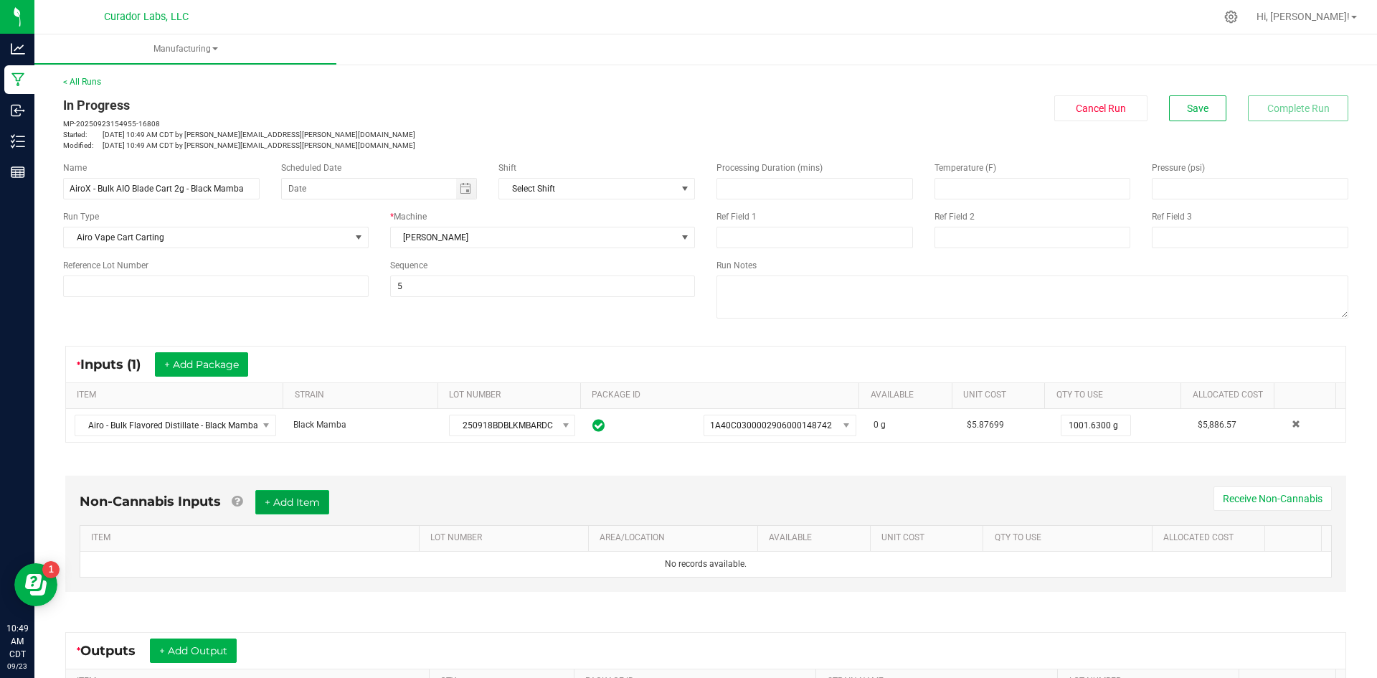
click at [293, 501] on button "+ Add Item" at bounding box center [292, 502] width 74 height 24
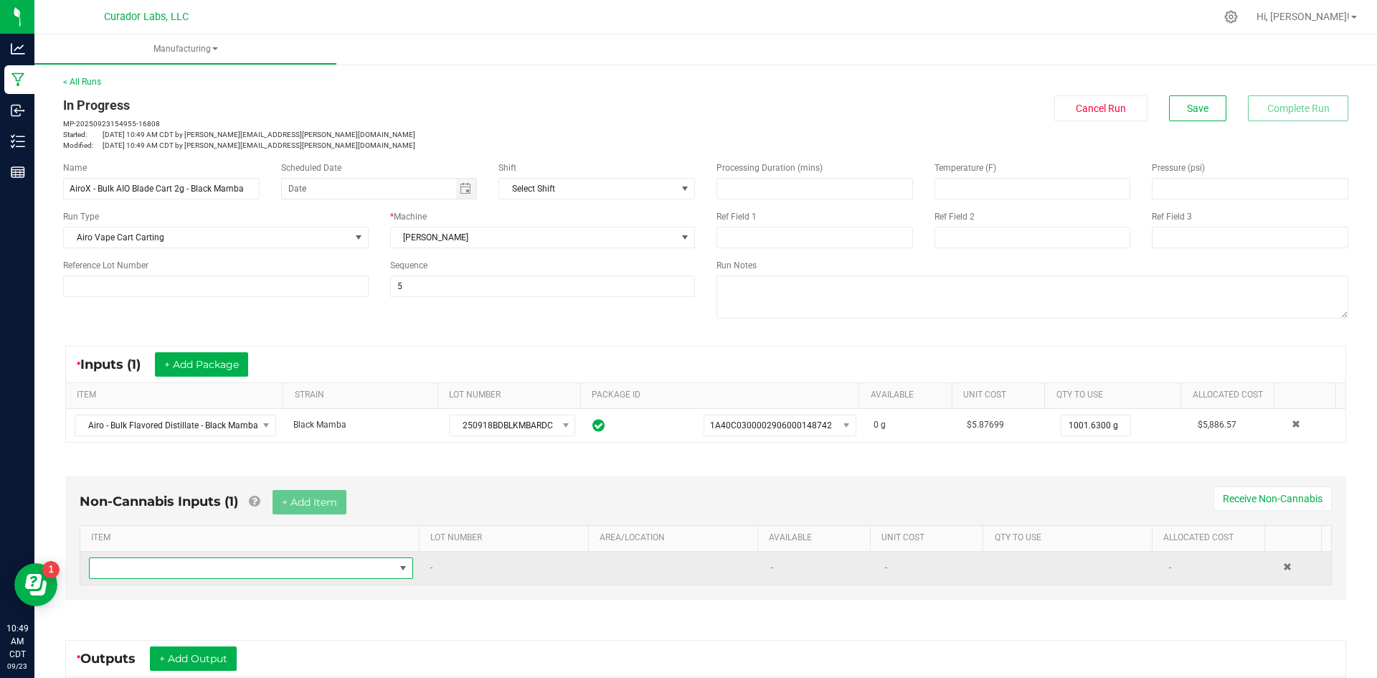
click at [241, 569] on span "NO DATA FOUND" at bounding box center [242, 568] width 305 height 20
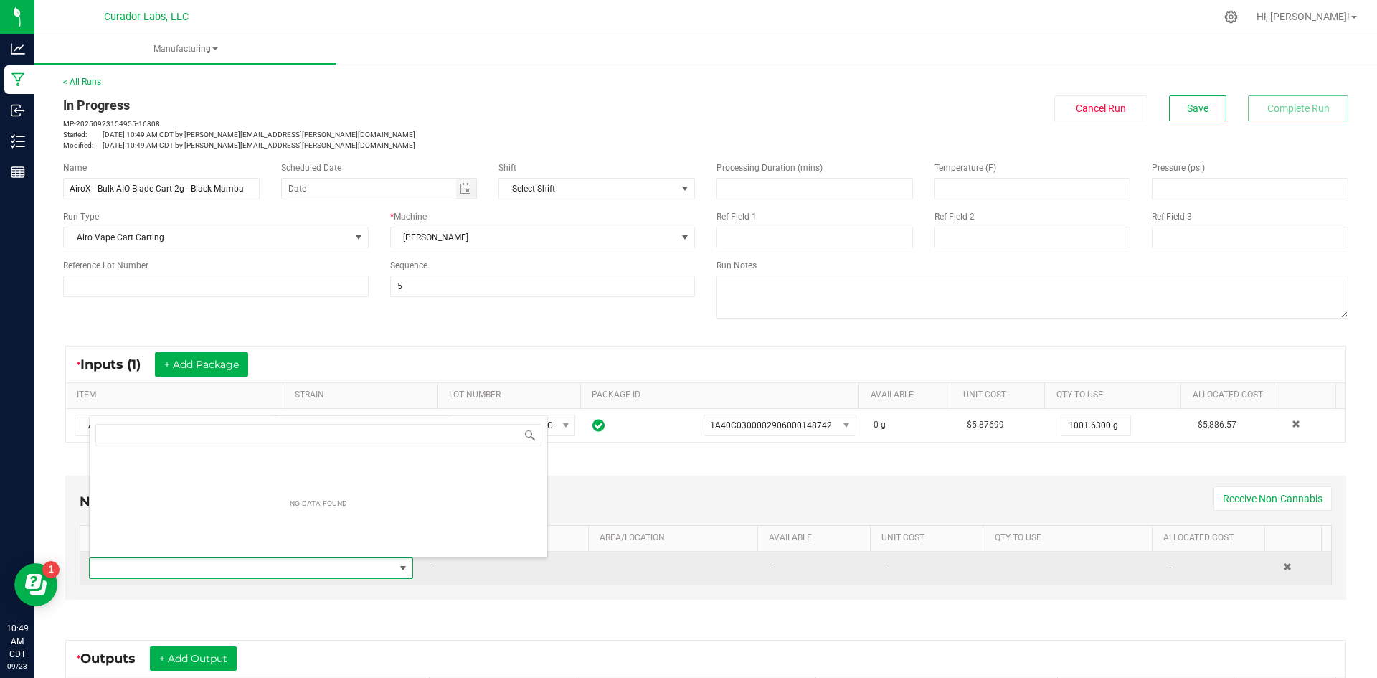
scroll to position [22, 316]
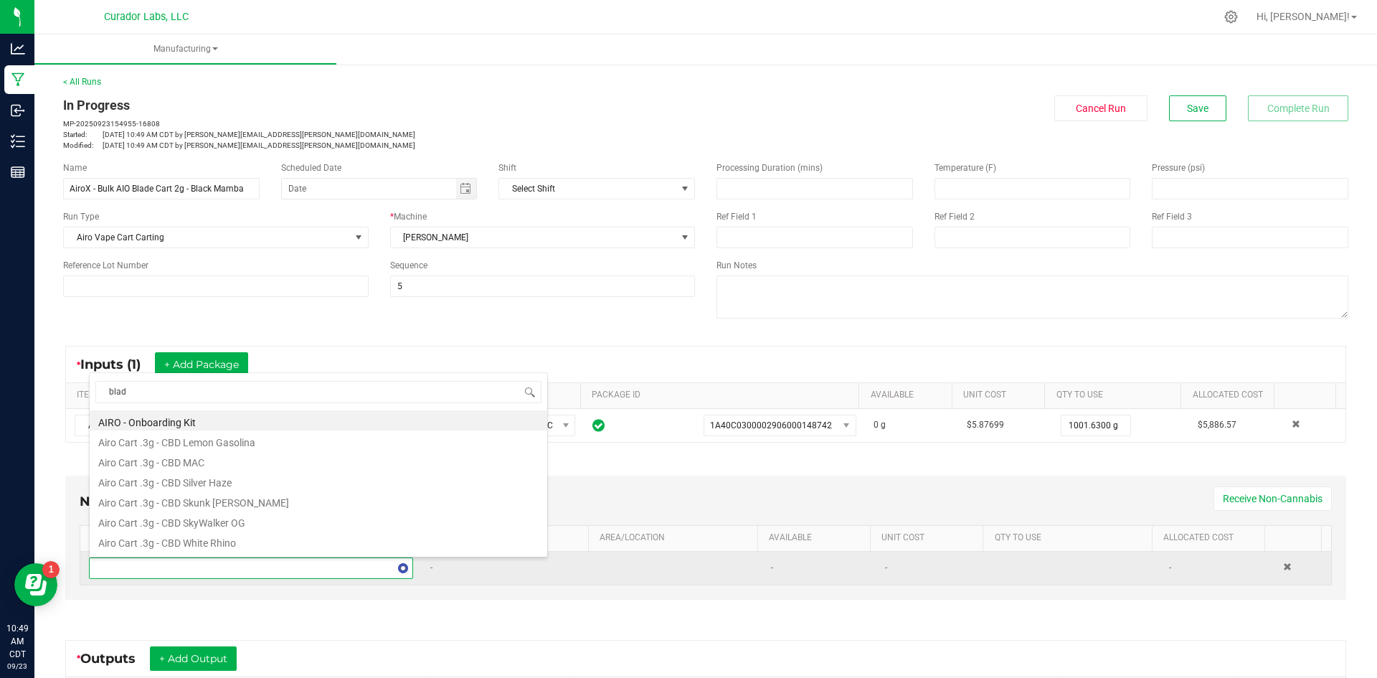
type input "blade"
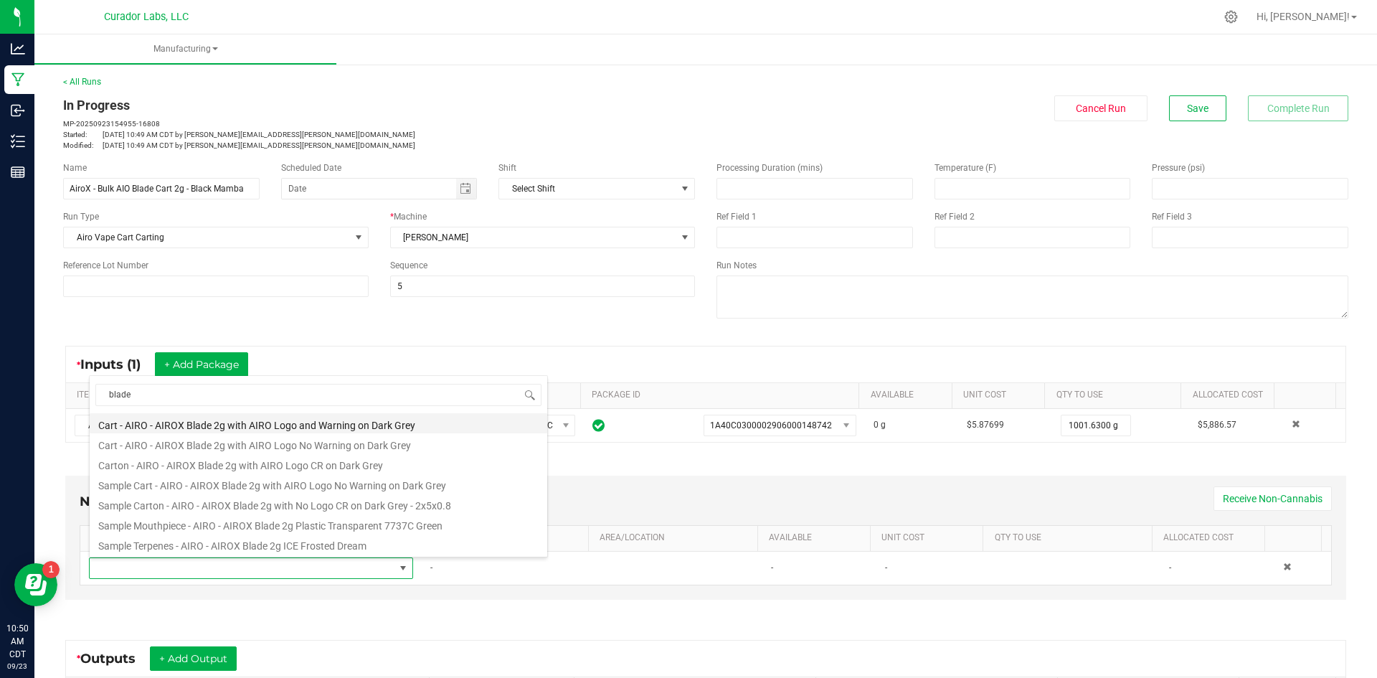
click at [189, 429] on li "Cart - AIRO - AIROX Blade 2g with AIRO Logo and Warning on Dark Grey" at bounding box center [319, 423] width 458 height 20
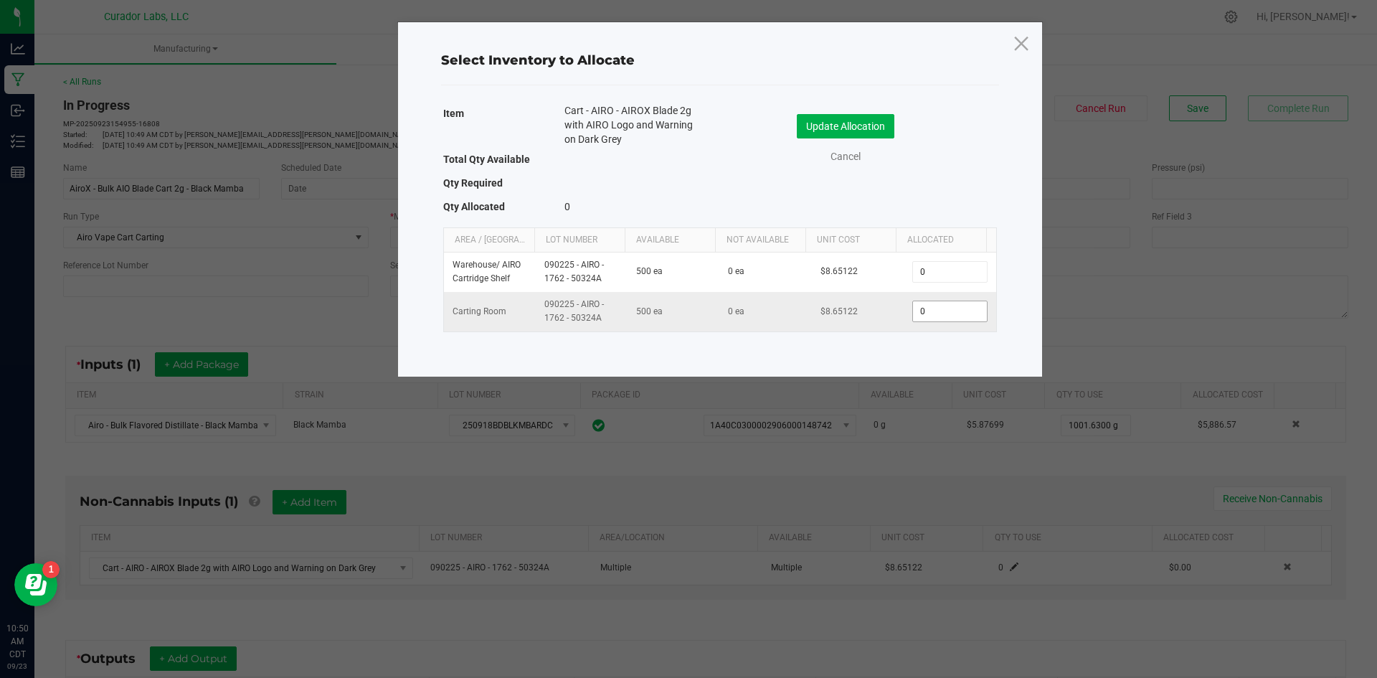
click at [945, 308] on input "0" at bounding box center [949, 311] width 73 height 20
type input "500"
click at [835, 131] on button "Update Allocation" at bounding box center [846, 126] width 98 height 24
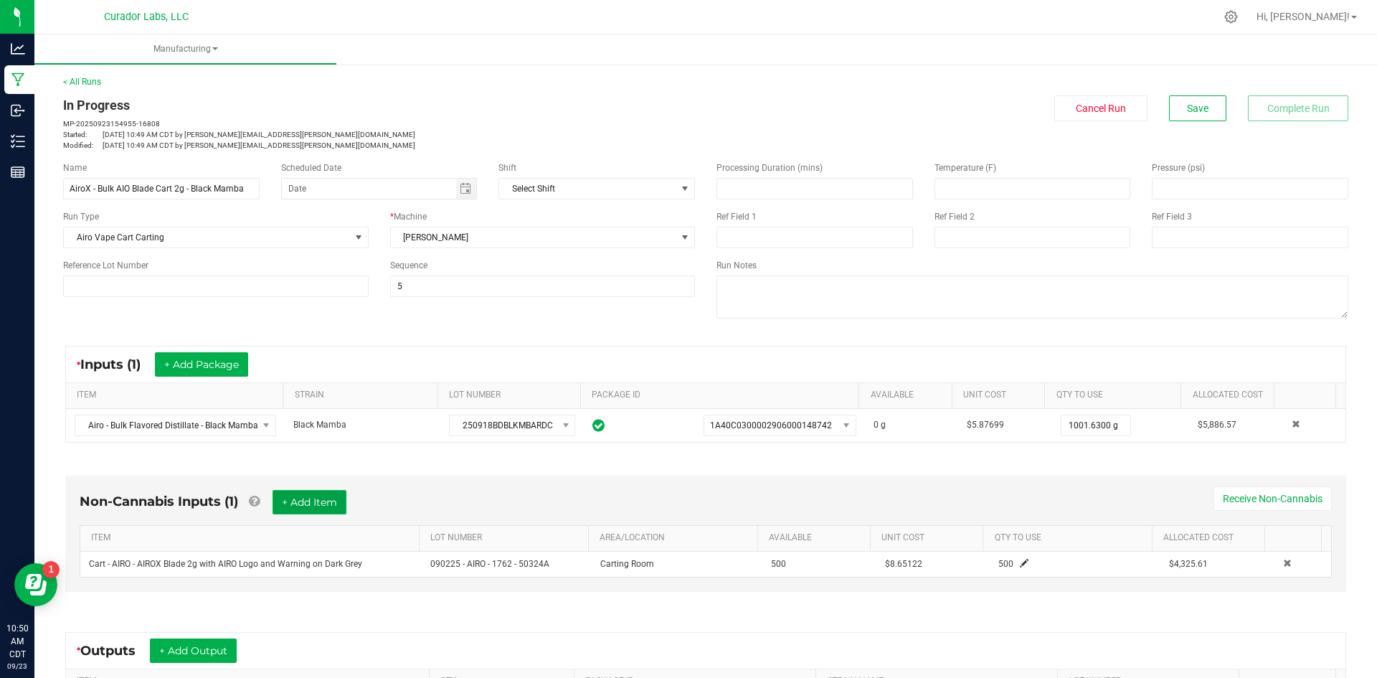
click at [346, 501] on button "+ Add Item" at bounding box center [310, 502] width 74 height 24
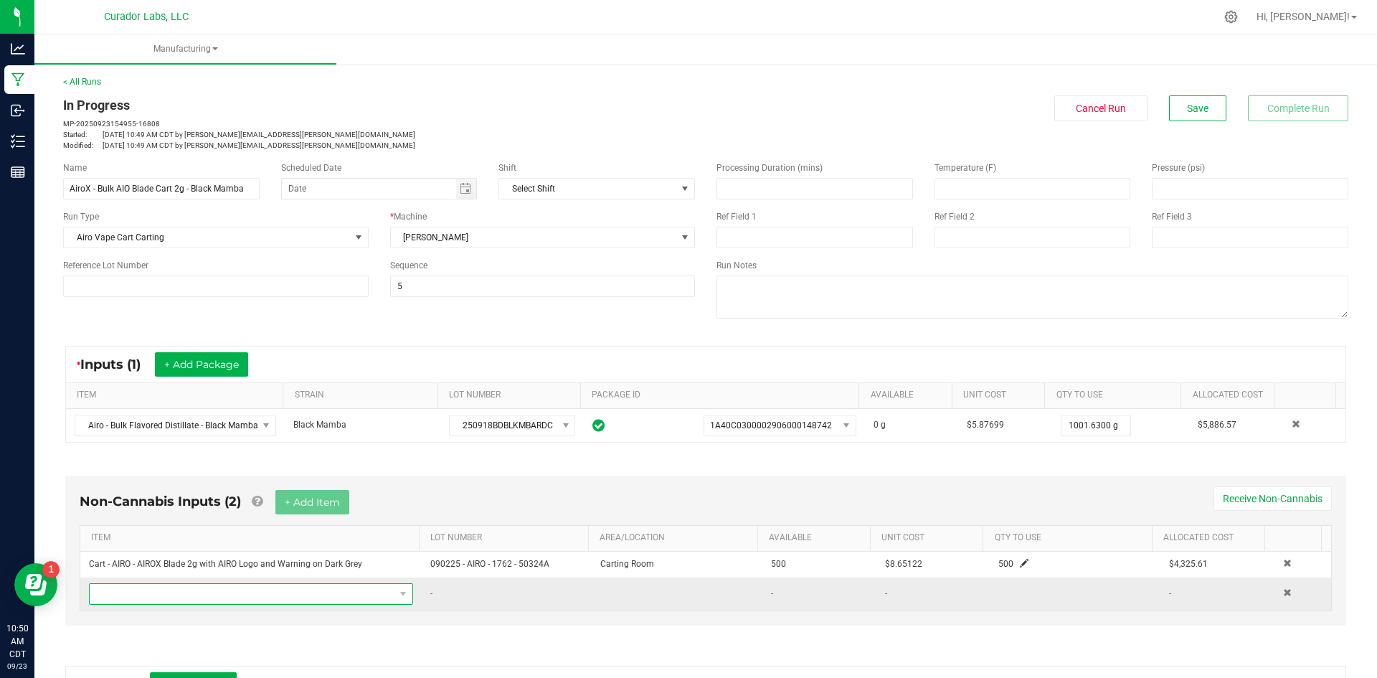
click at [313, 600] on span "NO DATA FOUND" at bounding box center [242, 594] width 305 height 20
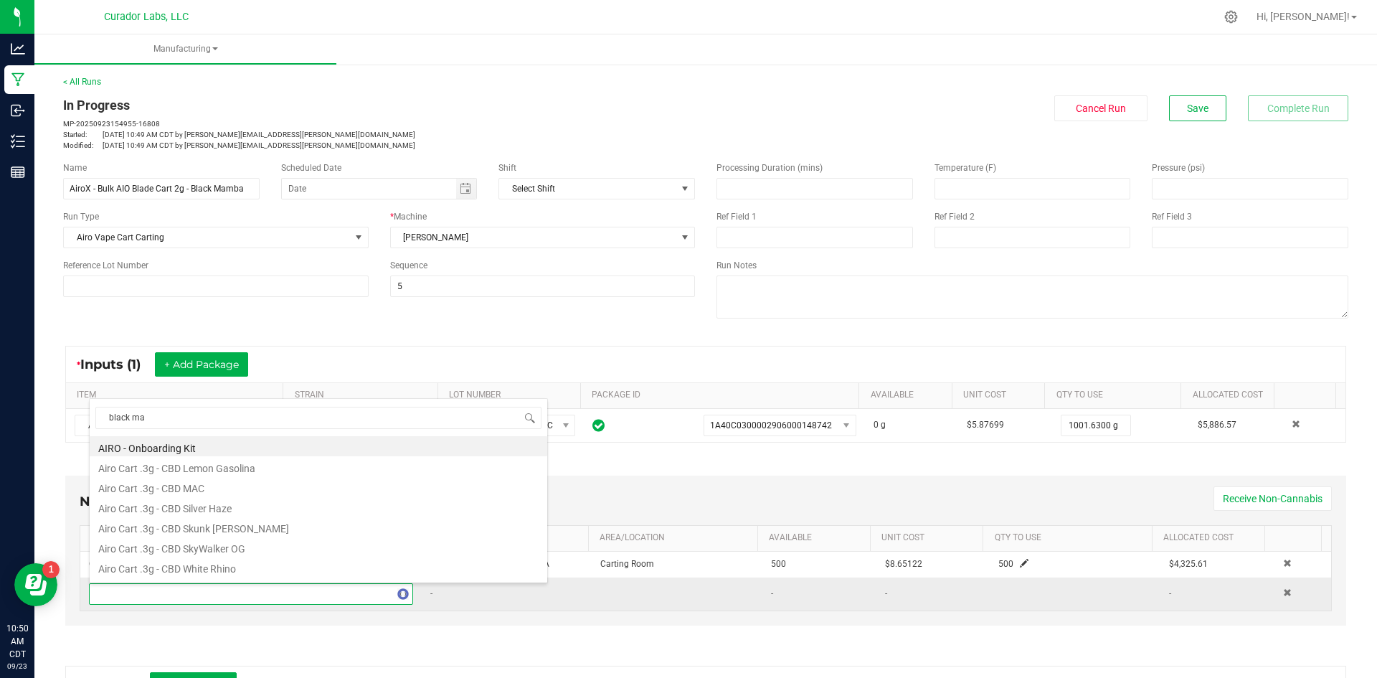
type input "black mam"
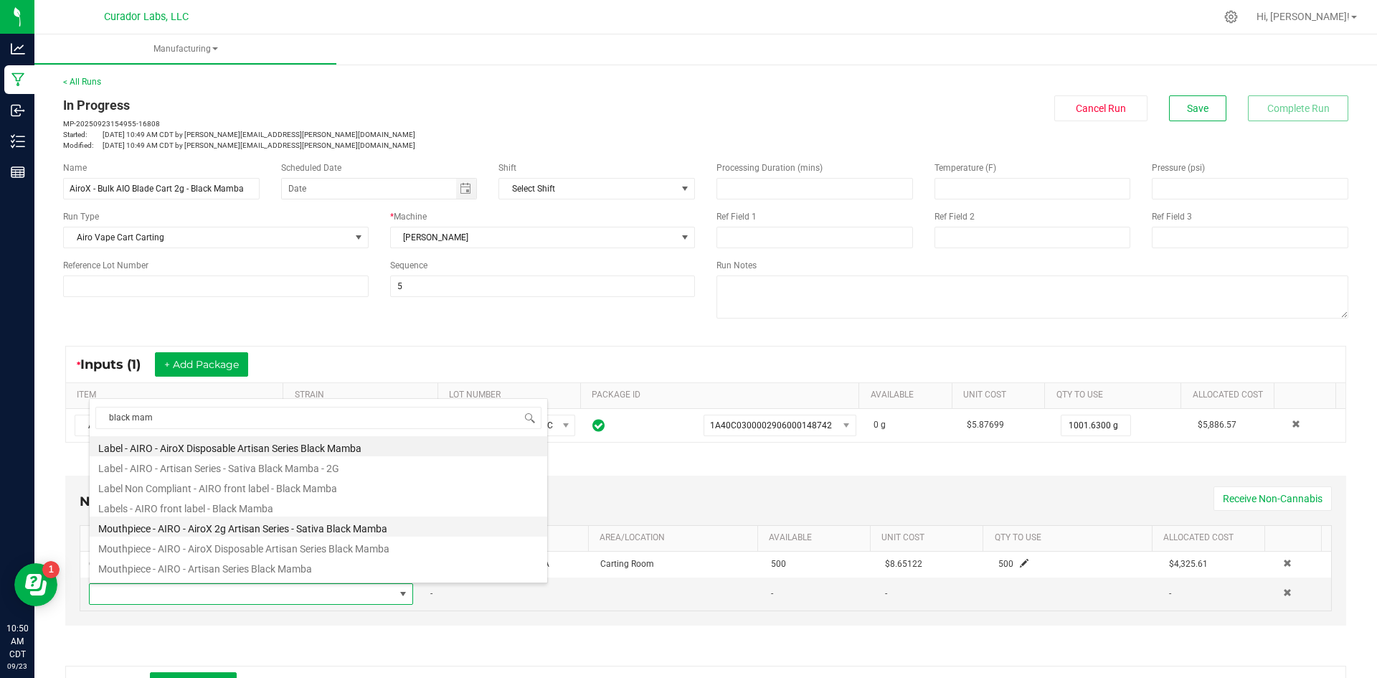
click at [237, 529] on li "Mouthpiece - AIRO - AiroX 2g Artisan Series - Sativa Black Mamba" at bounding box center [319, 526] width 458 height 20
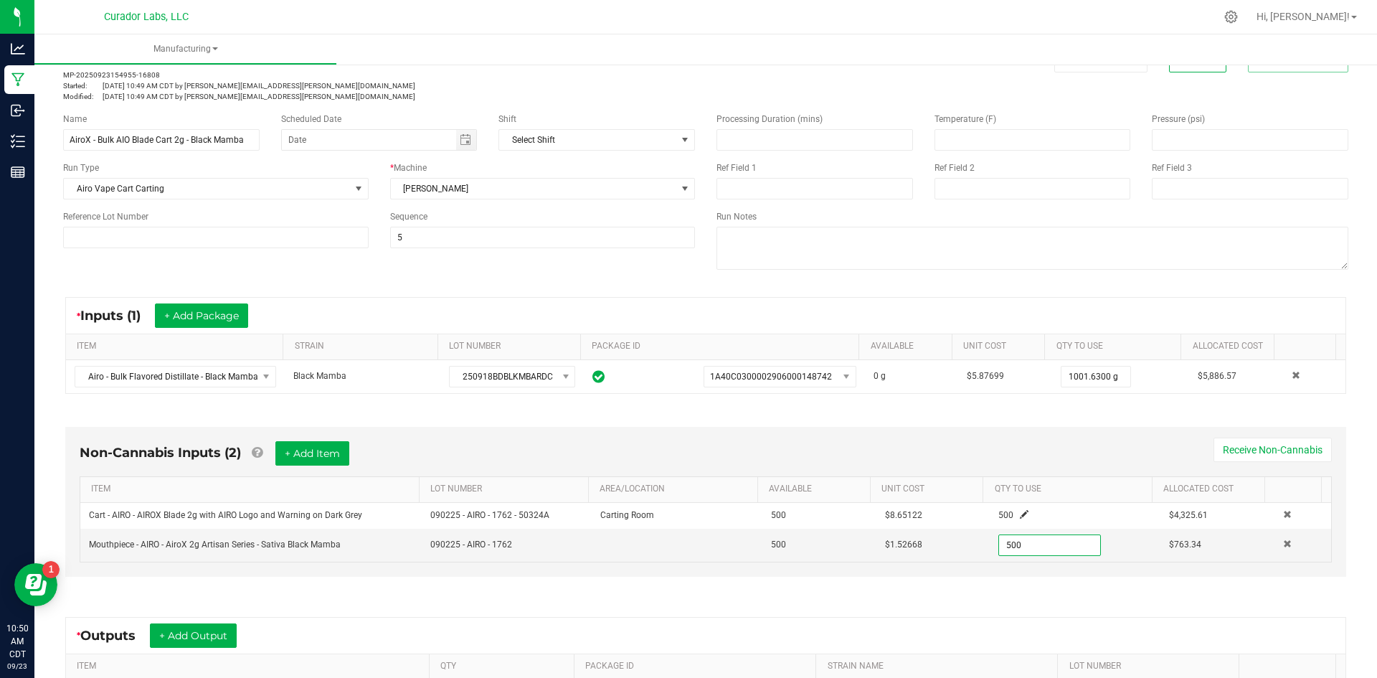
scroll to position [72, 0]
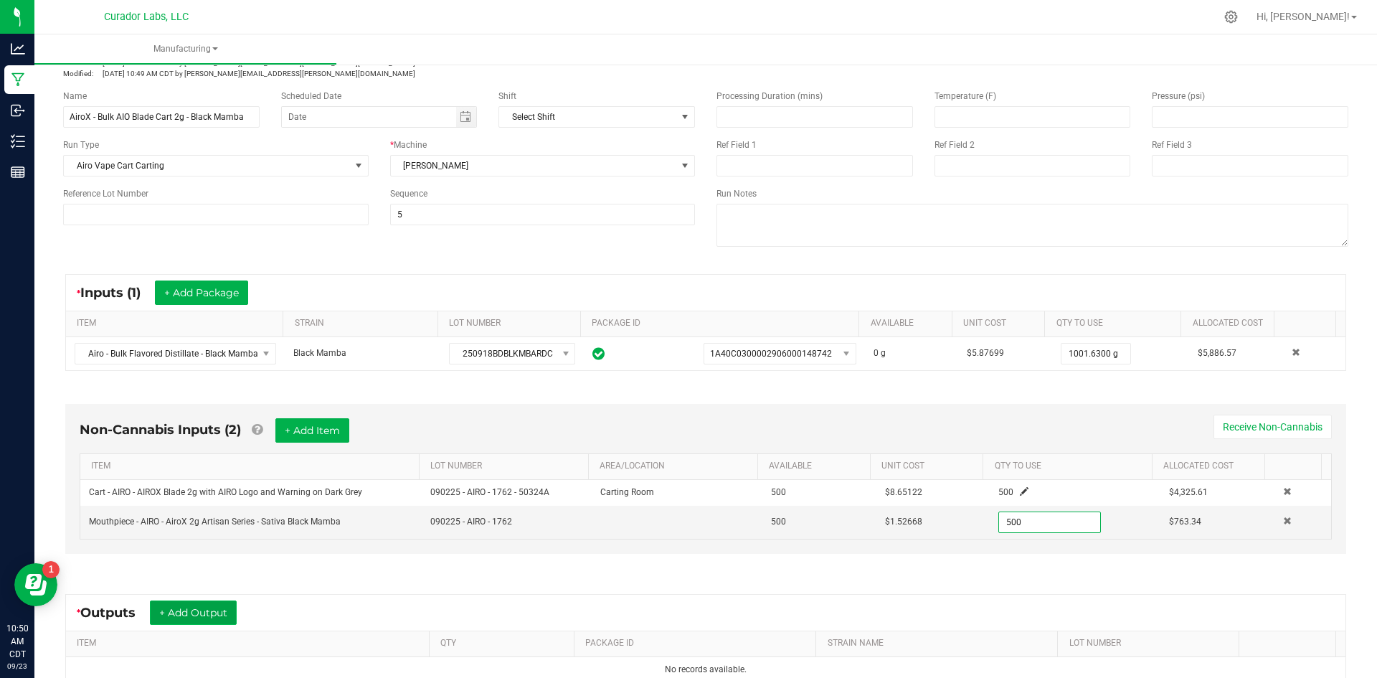
type input "500 ea"
click at [237, 604] on button "+ Add Output" at bounding box center [193, 612] width 87 height 24
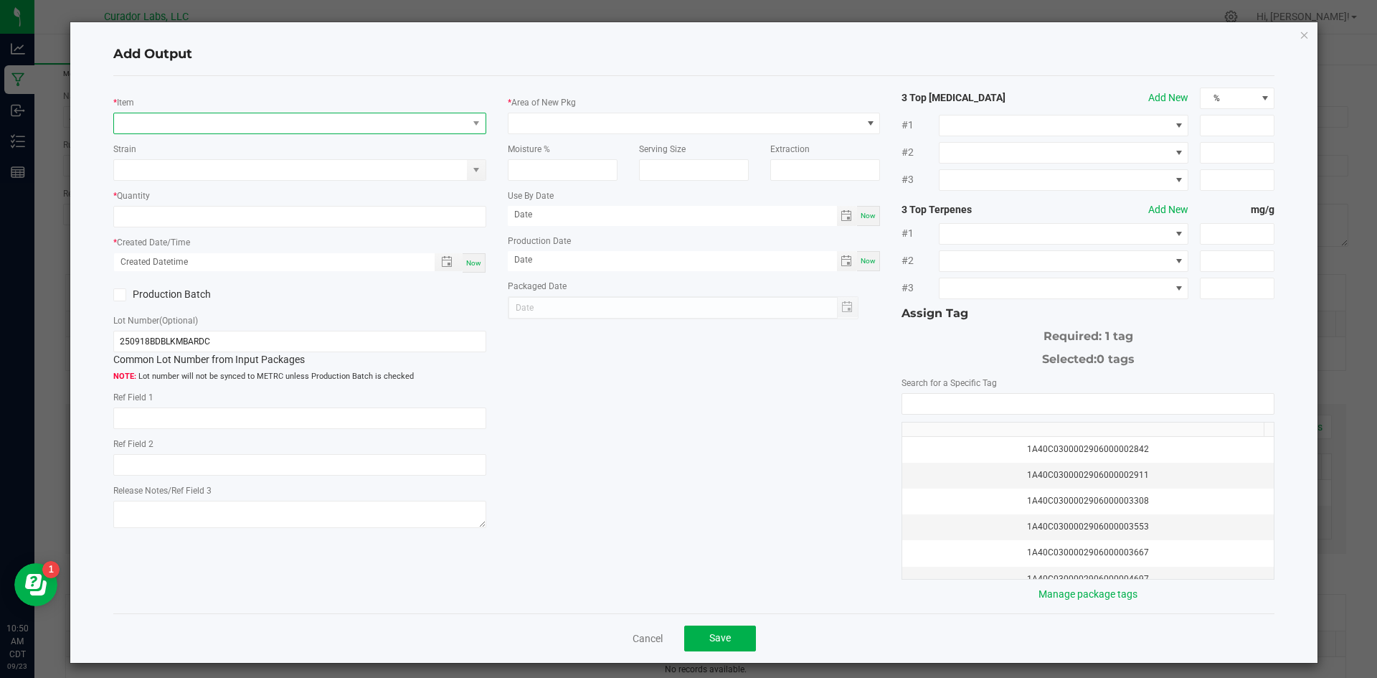
click at [333, 129] on span "NO DATA FOUND" at bounding box center [291, 123] width 354 height 20
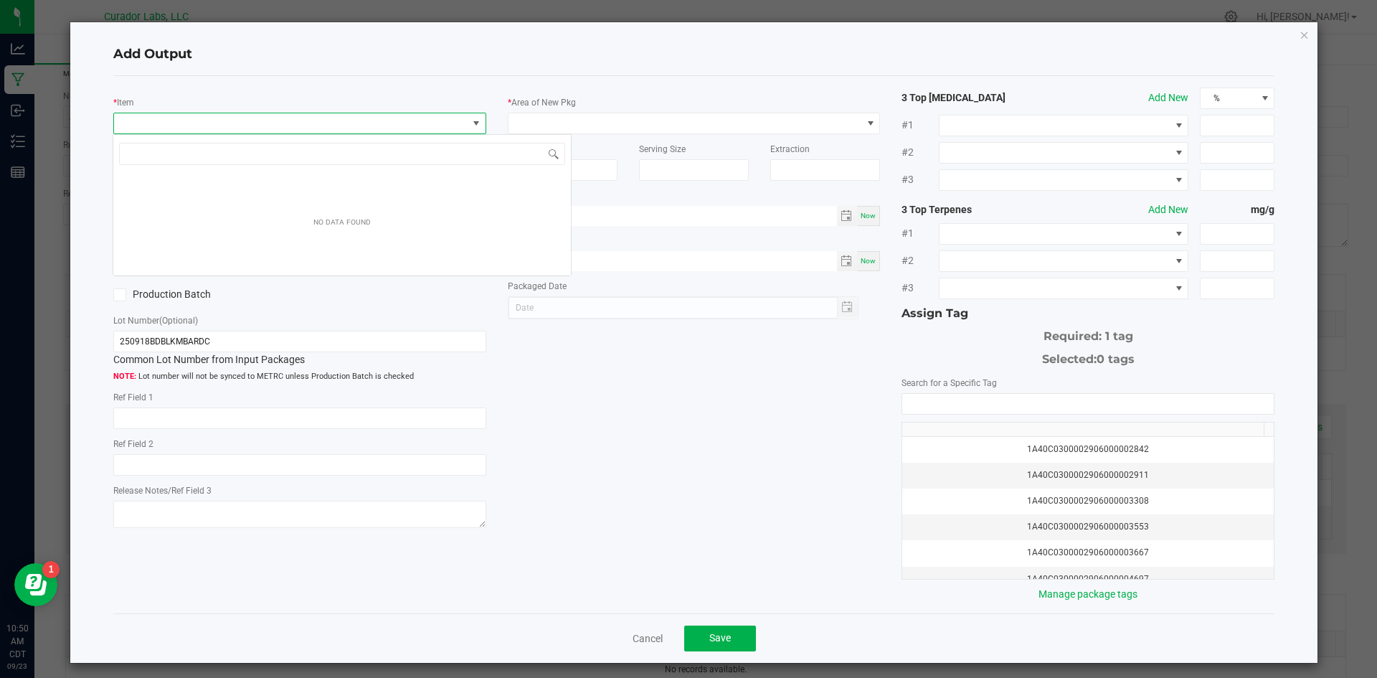
scroll to position [22, 370]
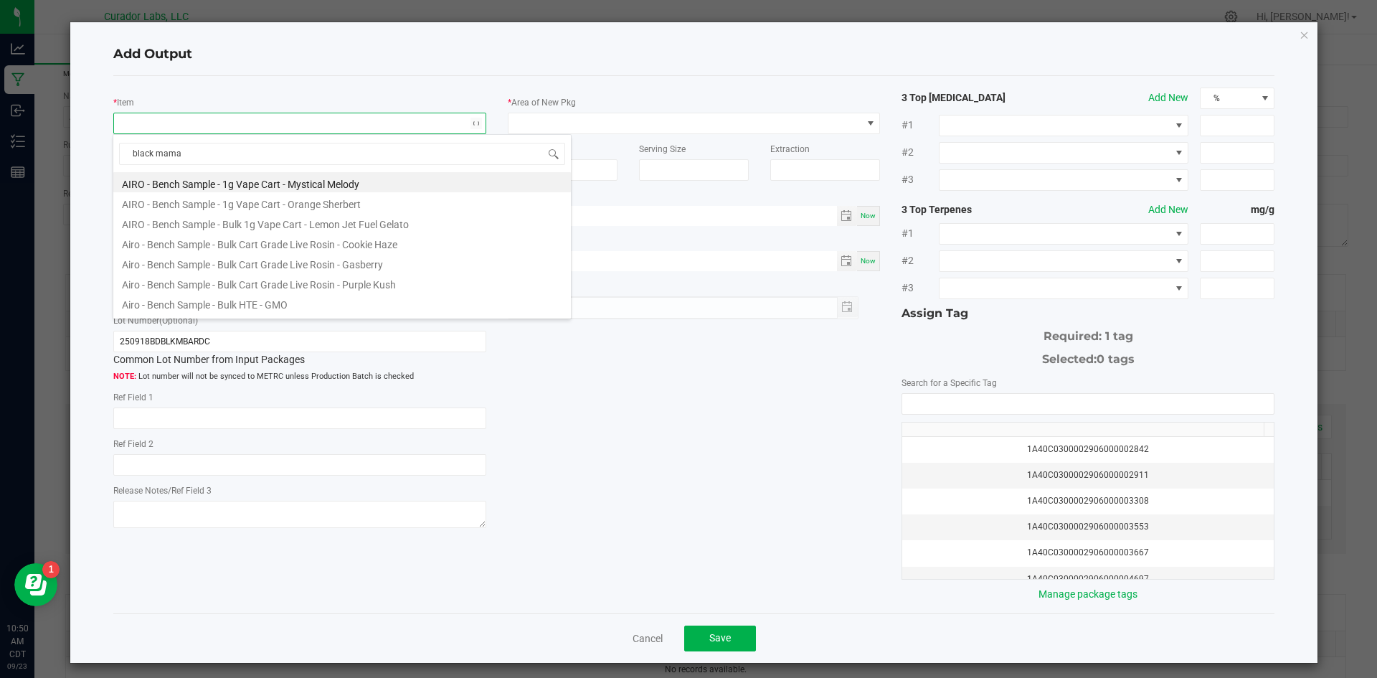
type input "black mam"
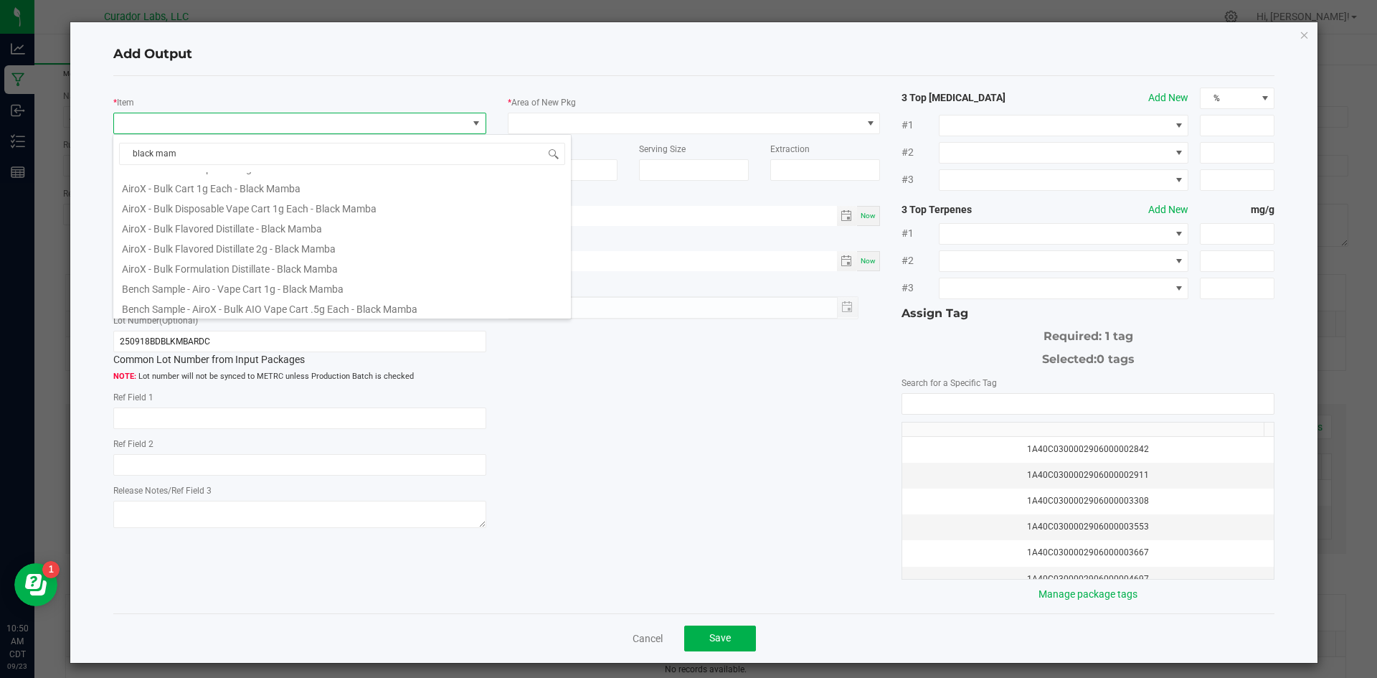
scroll to position [143, 0]
click at [173, 284] on li "AiroX - Bulk Flavored Distillate 2g - Black Mamba" at bounding box center [342, 280] width 458 height 20
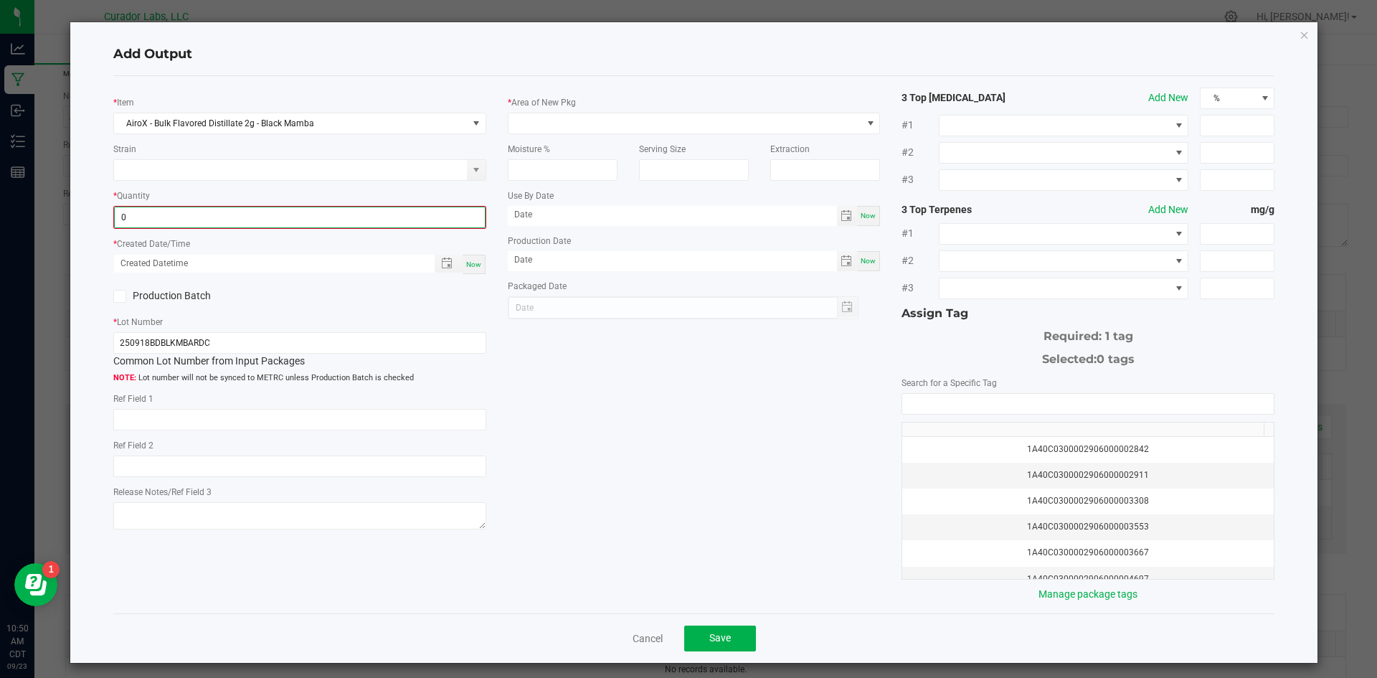
click at [174, 221] on input "0" at bounding box center [300, 217] width 370 height 20
type input "499.0000 g"
click at [473, 266] on span "Now" at bounding box center [473, 263] width 15 height 8
type input "[DATE] 10:50 AM"
type input "[DATE]"
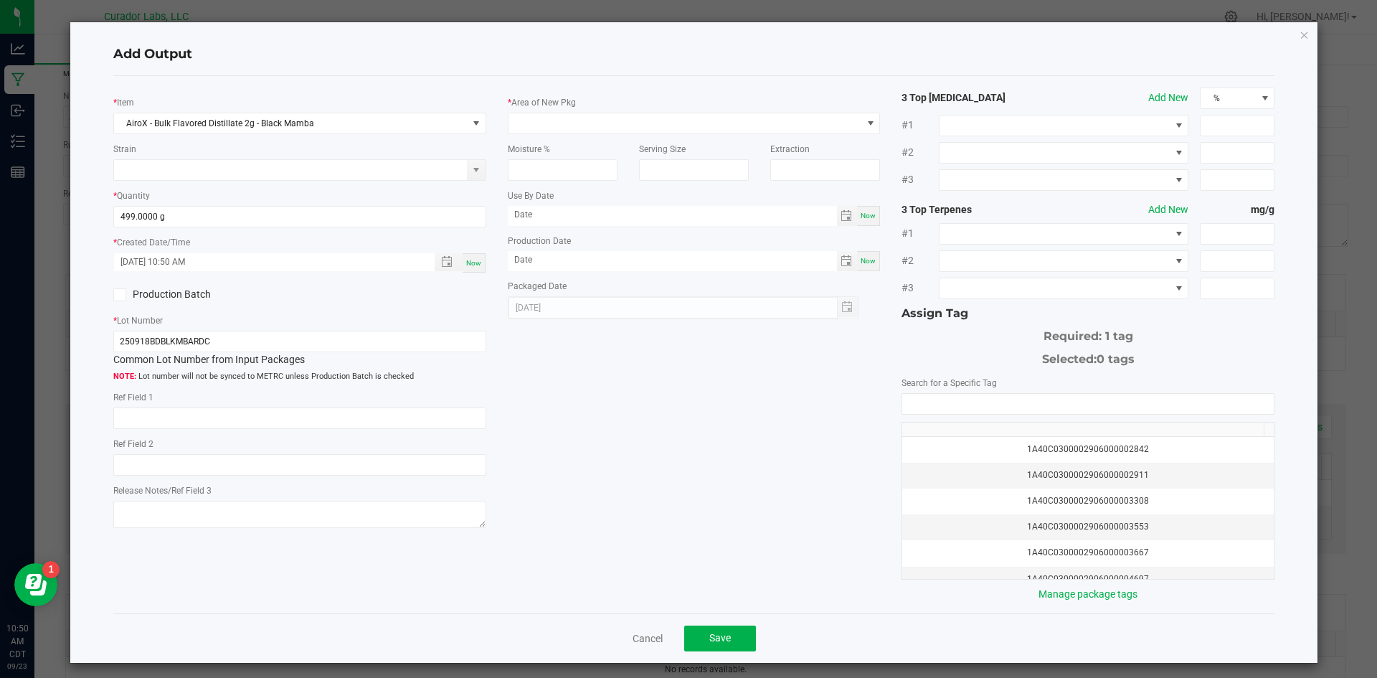
click at [112, 294] on div "Production Batch" at bounding box center [201, 295] width 197 height 22
click at [120, 295] on icon at bounding box center [119, 295] width 9 height 0
click at [0, 0] on input "Production Batch" at bounding box center [0, 0] width 0 height 0
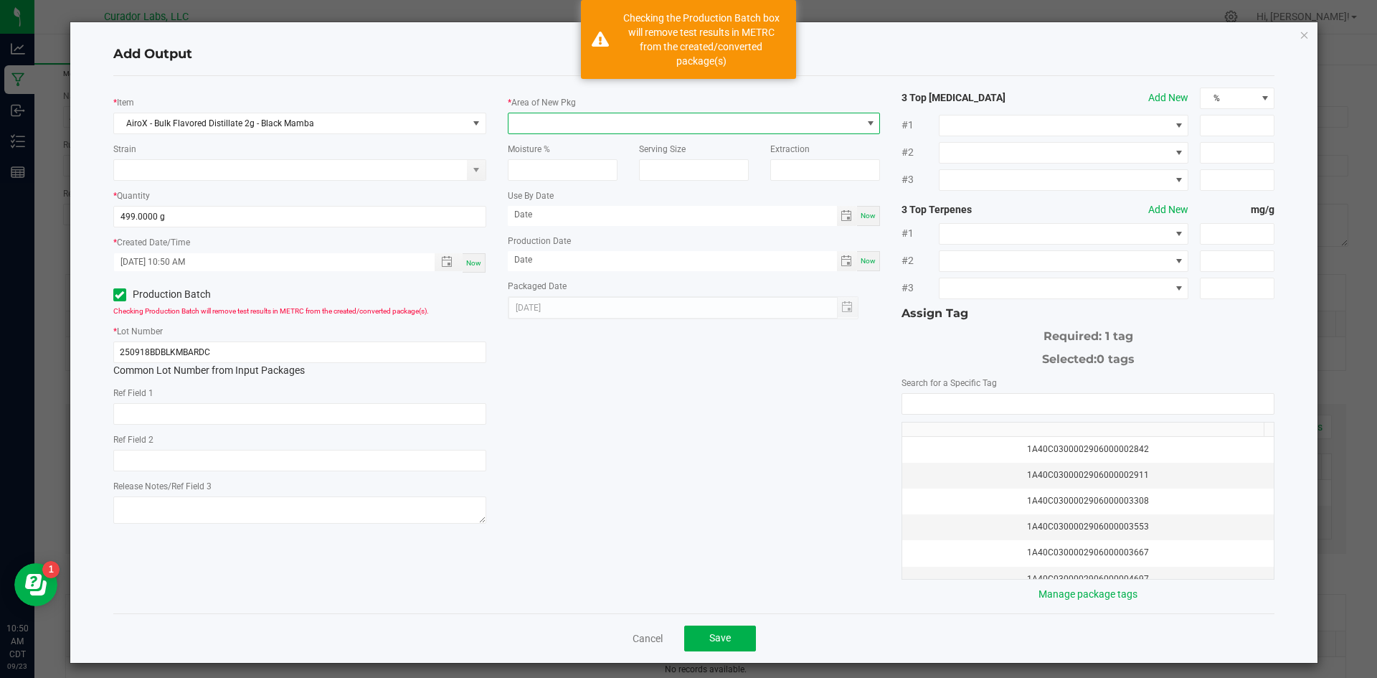
click at [600, 128] on span at bounding box center [685, 123] width 354 height 20
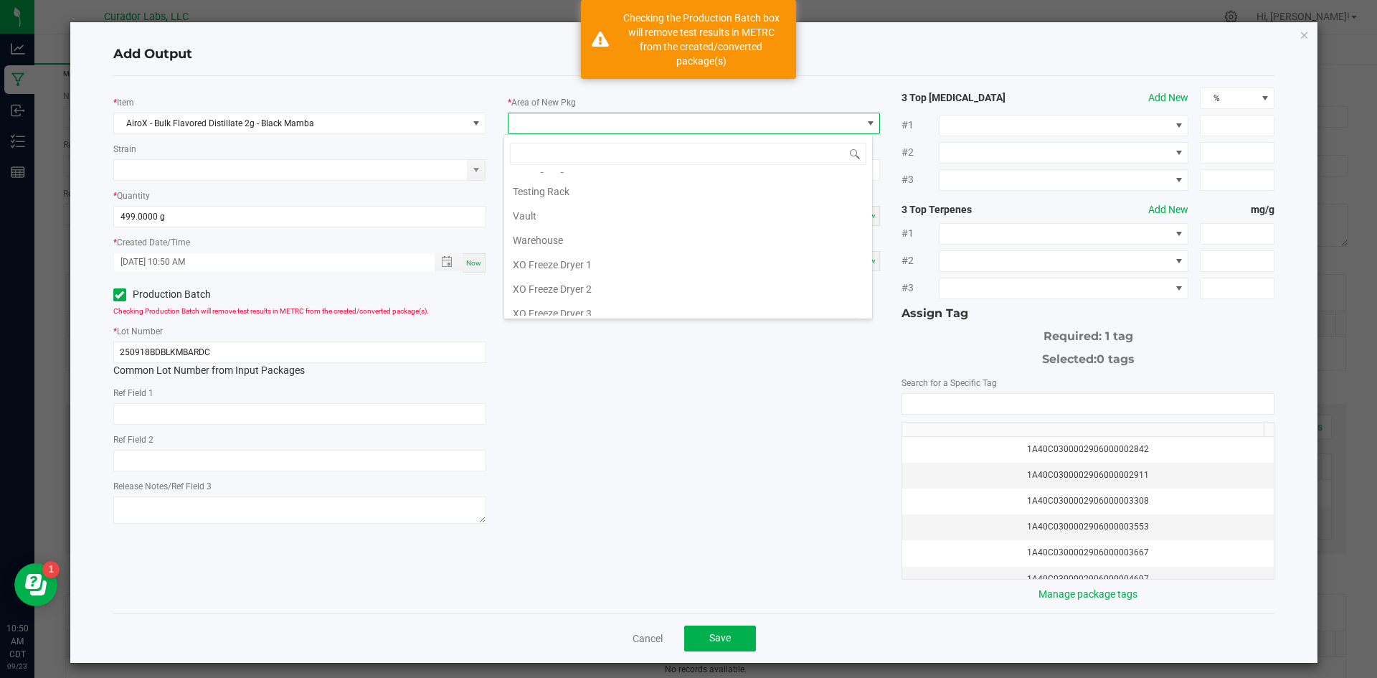
scroll to position [1506, 0]
click at [560, 238] on li "Vault" at bounding box center [688, 239] width 368 height 24
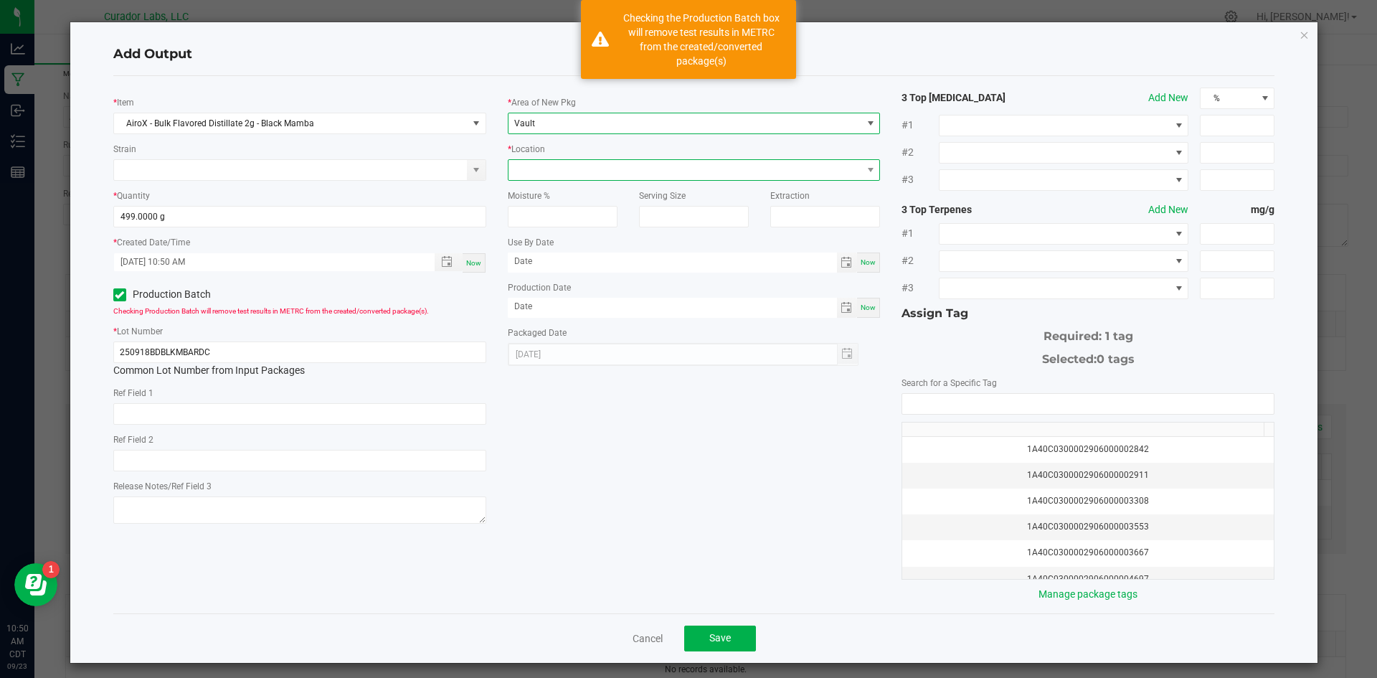
click at [544, 174] on span at bounding box center [685, 170] width 354 height 20
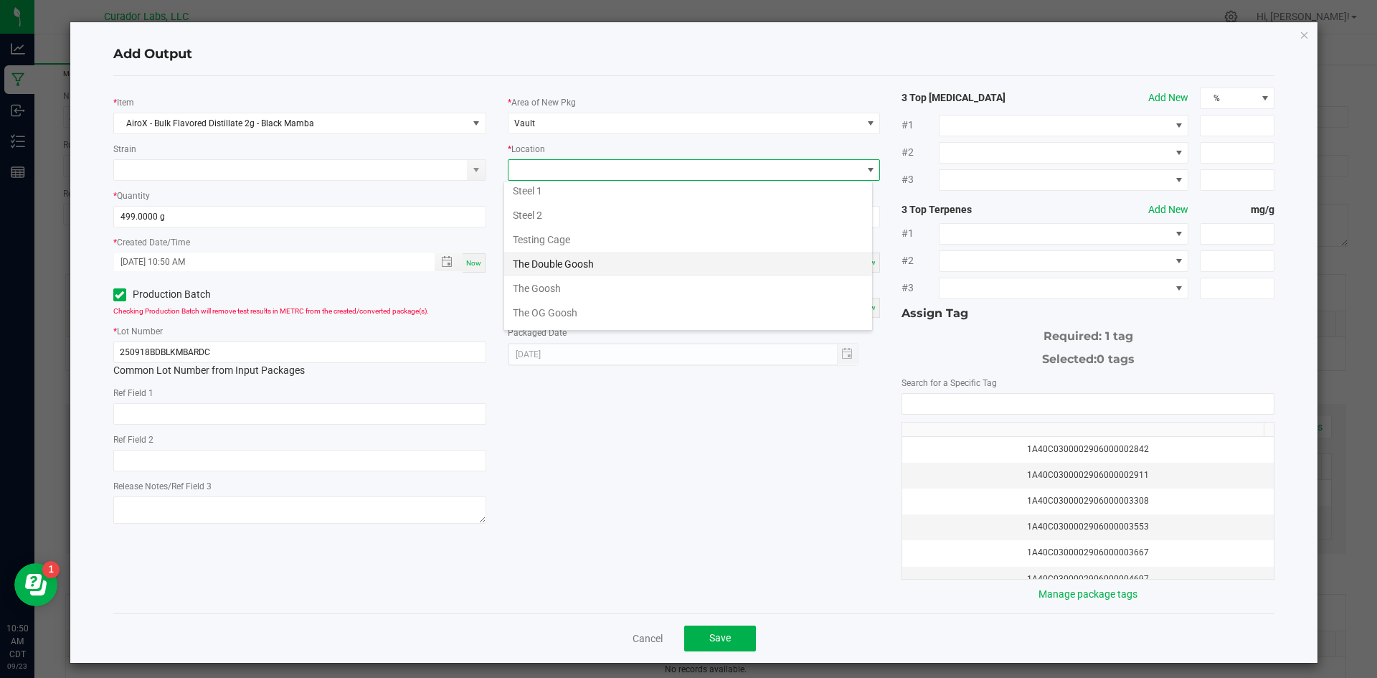
scroll to position [589, 0]
click at [545, 269] on li "Testing Cage" at bounding box center [688, 264] width 368 height 24
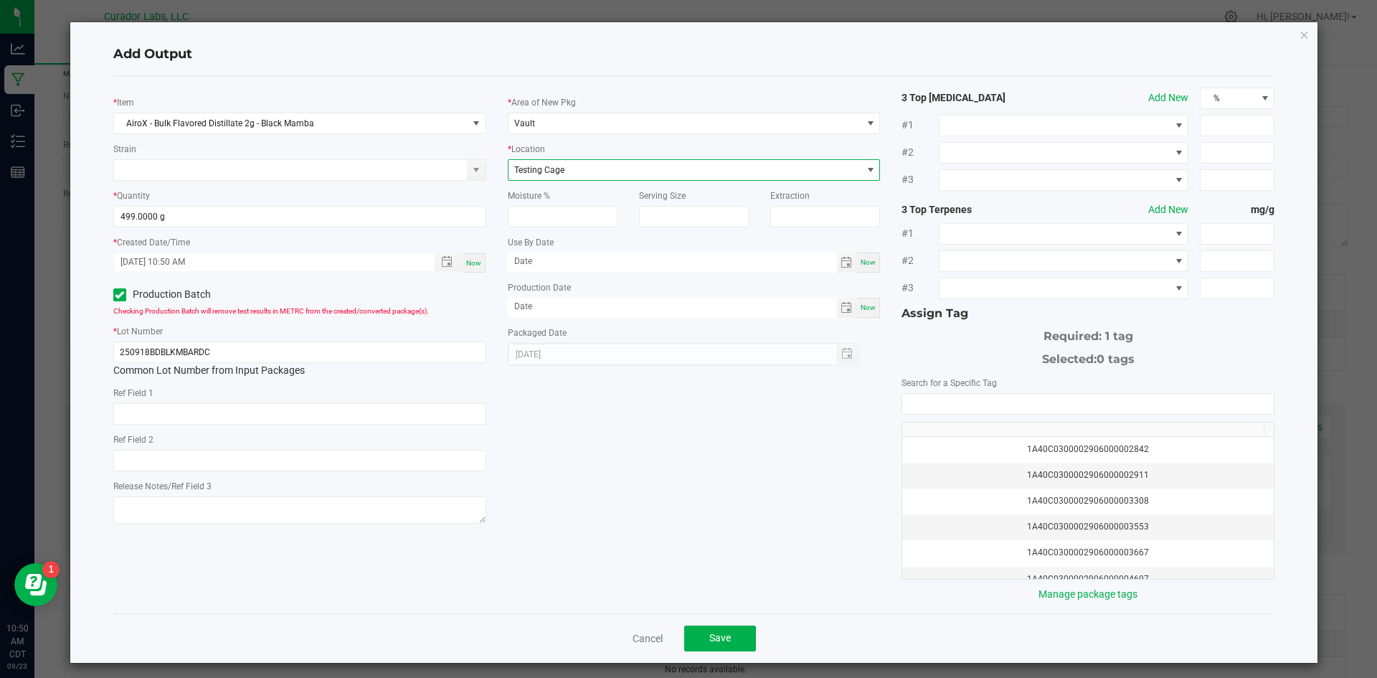
click at [866, 300] on div "Now" at bounding box center [868, 308] width 23 height 20
type input "[DATE]"
click at [867, 258] on span "Now" at bounding box center [868, 262] width 15 height 8
click at [586, 257] on input "[DATE]" at bounding box center [672, 261] width 329 height 18
type input "[DATE]"
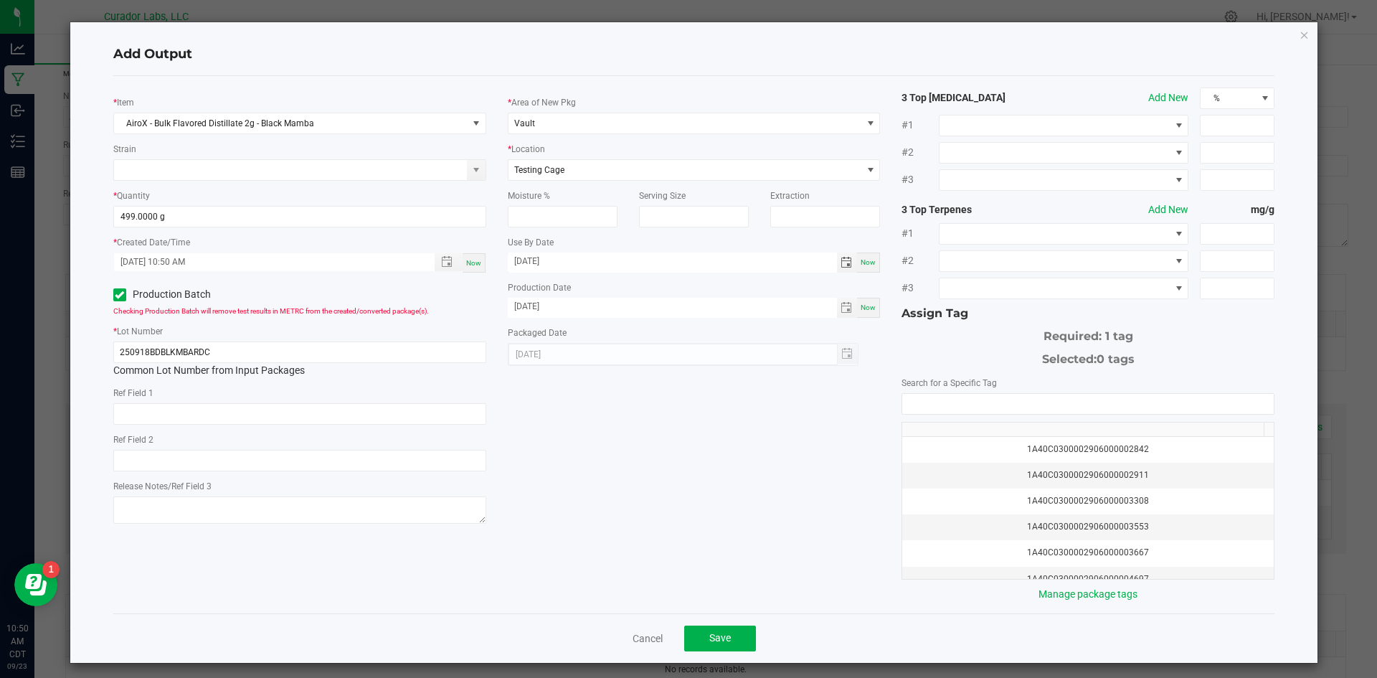
click at [632, 450] on div "* Item AiroX - Bulk Flavored Distillate 2g - Black Mamba Strain * Quantity 499.…" at bounding box center [694, 344] width 1183 height 514
click at [961, 407] on input "NO DATA FOUND" at bounding box center [1087, 404] width 371 height 20
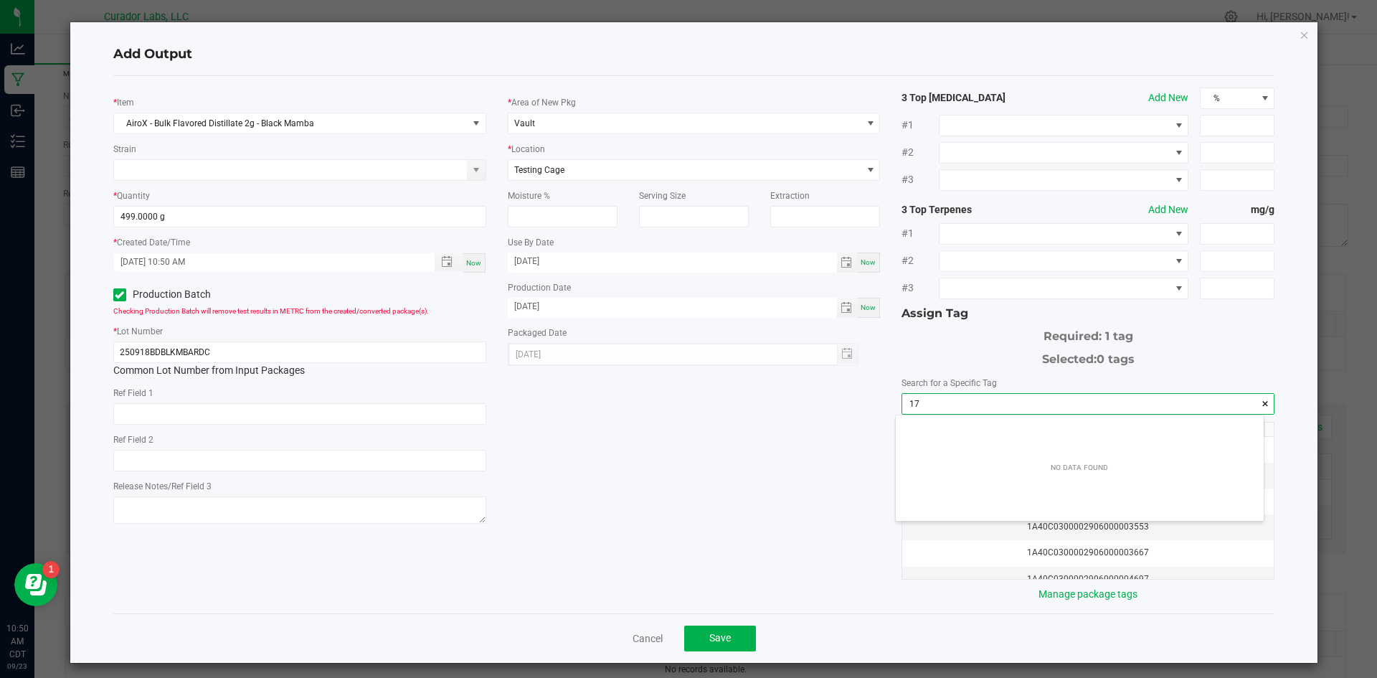
scroll to position [20, 369]
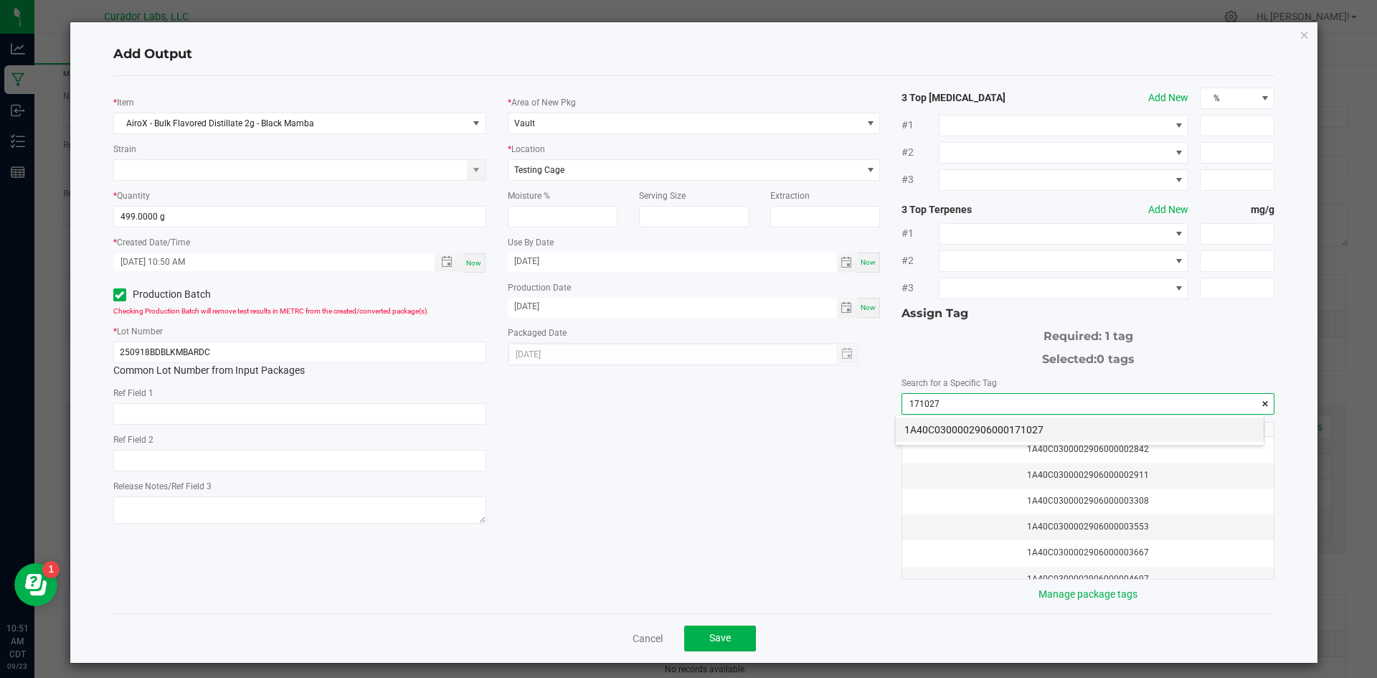
click at [949, 427] on li "1A40C0300002906000171027" at bounding box center [1080, 429] width 368 height 24
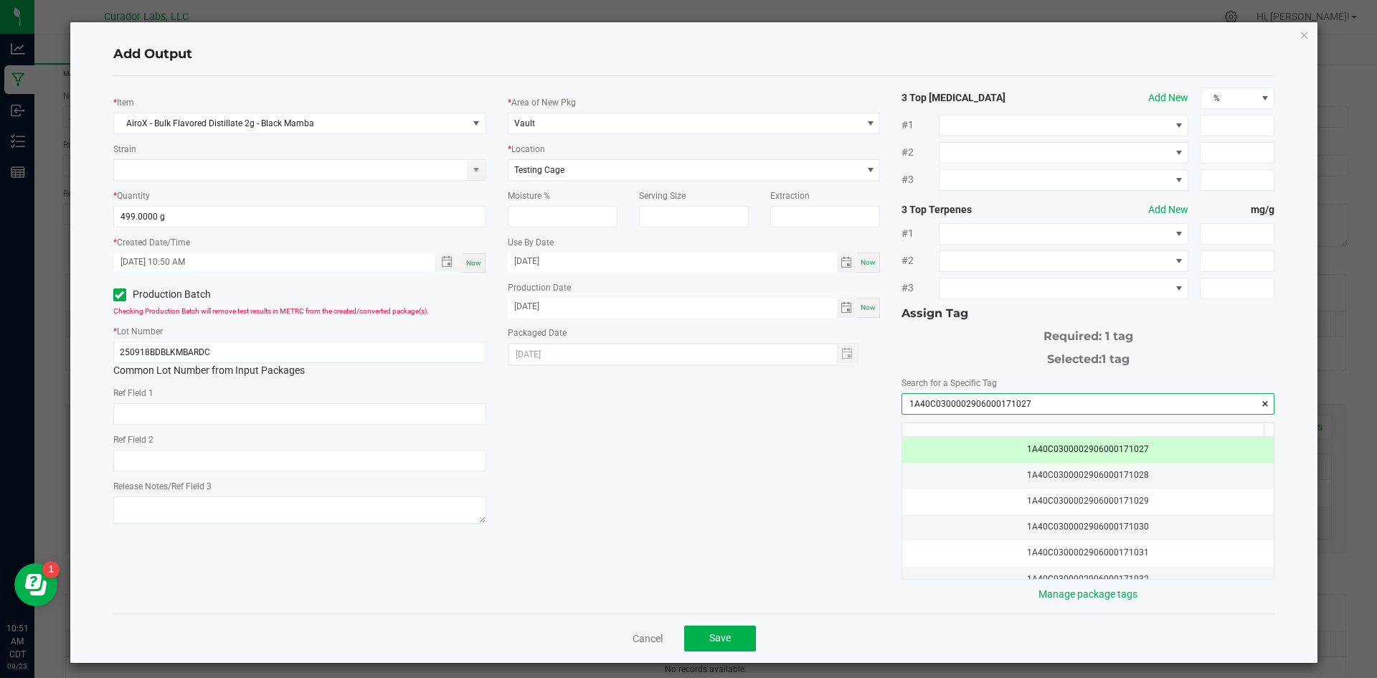
type input "1A40C0300002906000171027"
click at [808, 432] on div "* Item AiroX - Bulk Flavored Distillate 2g - Black Mamba Strain * Quantity 499.…" at bounding box center [694, 344] width 1183 height 514
click at [689, 633] on button "Save" at bounding box center [720, 638] width 72 height 26
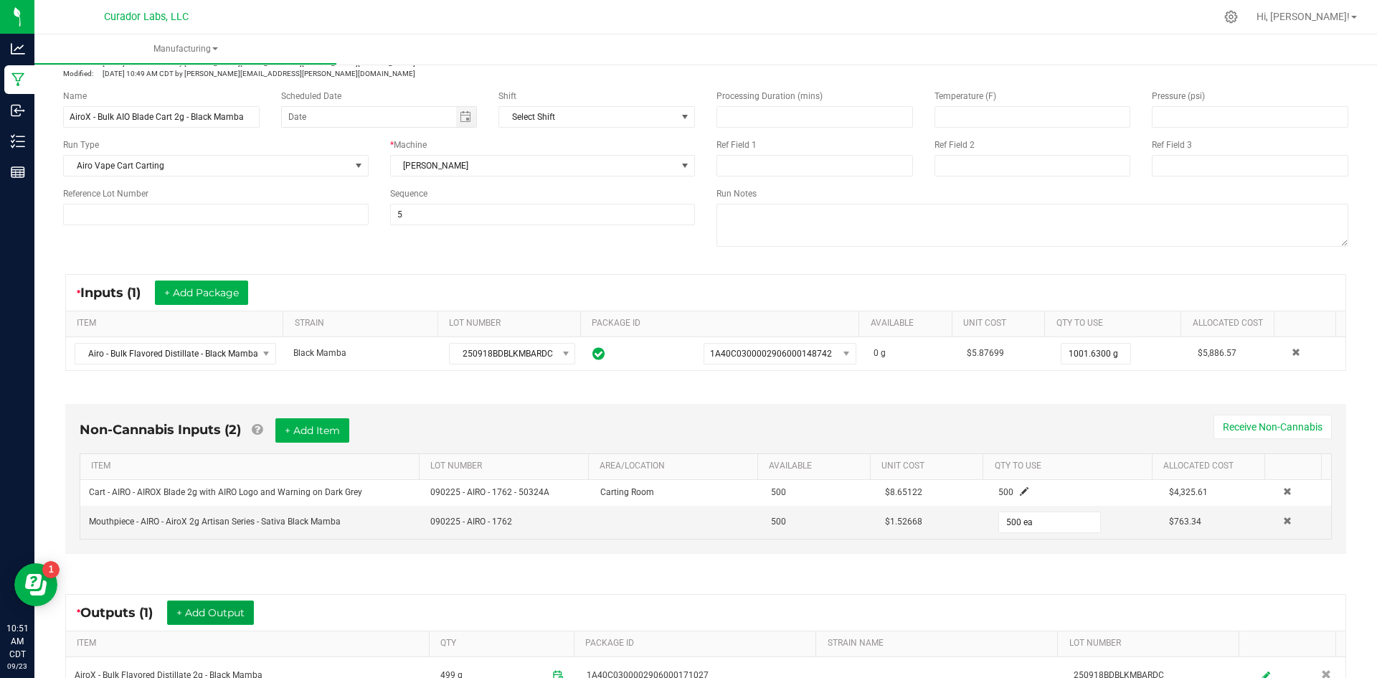
scroll to position [0, 0]
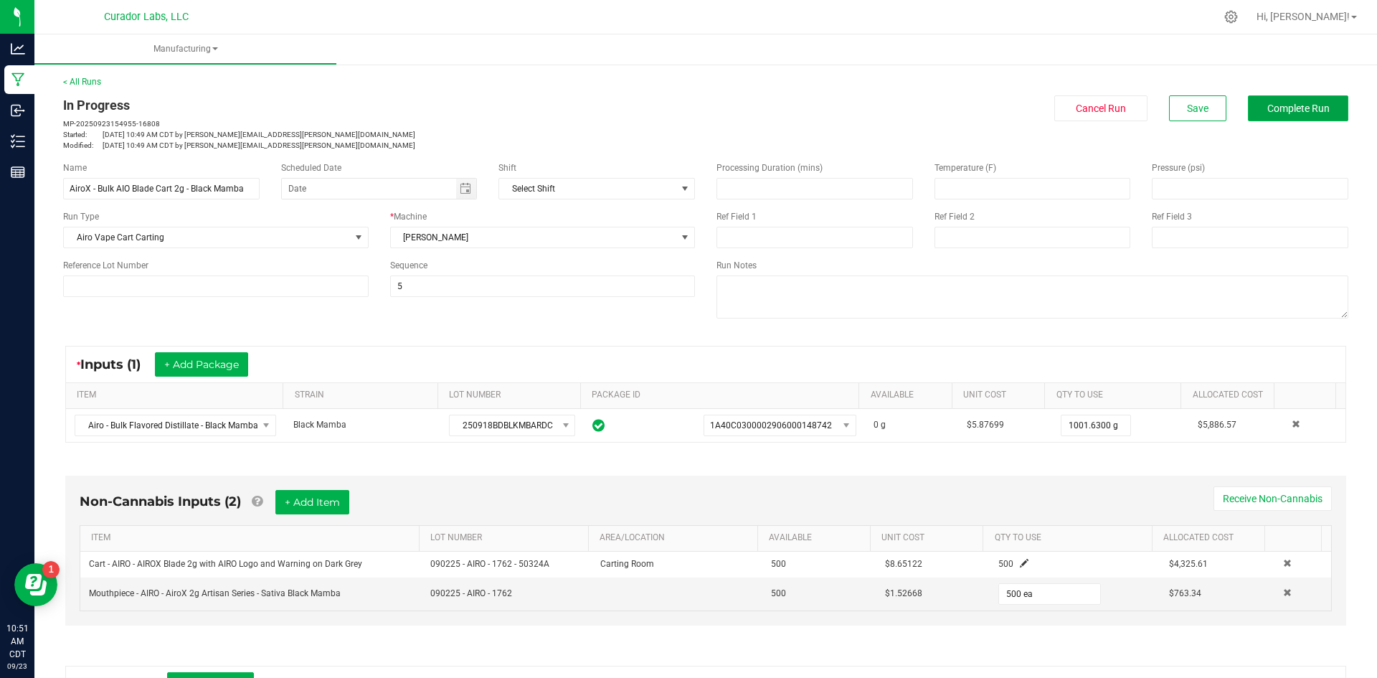
click at [1248, 115] on button "Complete Run" at bounding box center [1298, 108] width 100 height 26
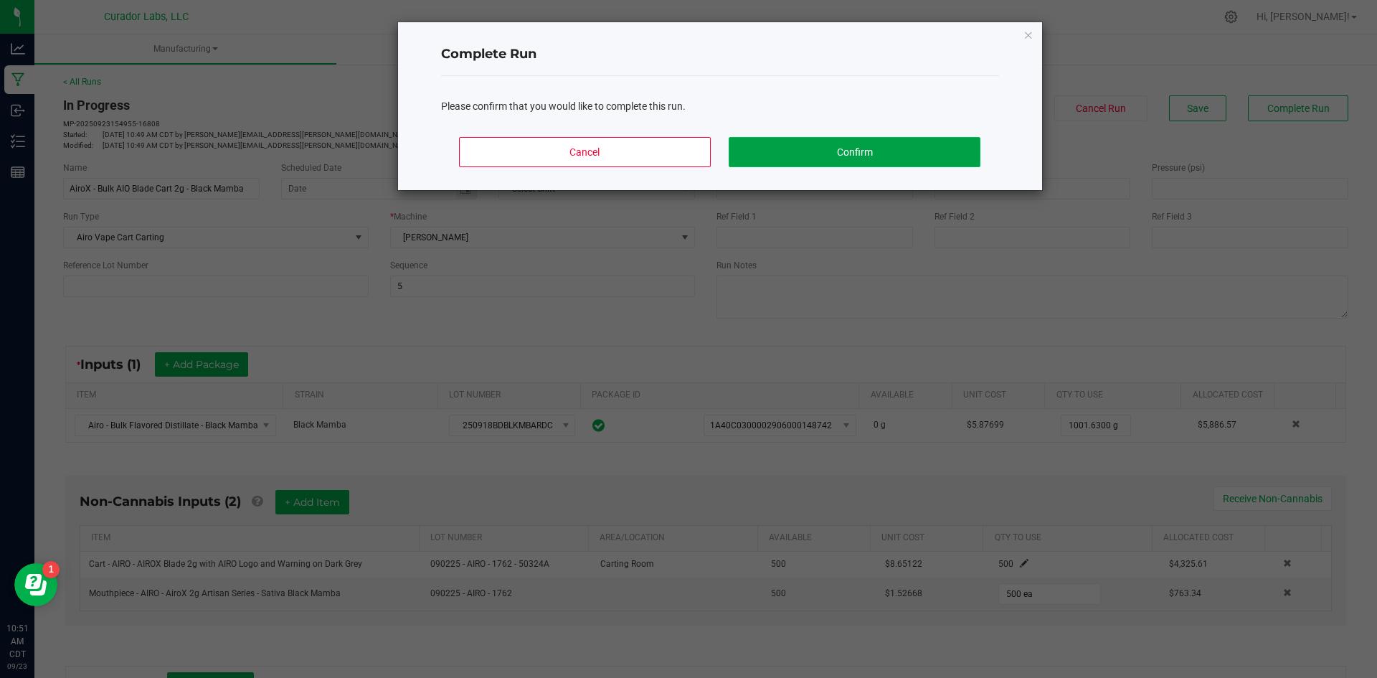
click at [810, 158] on button "Confirm" at bounding box center [854, 152] width 251 height 30
